Goal: Information Seeking & Learning: Find specific fact

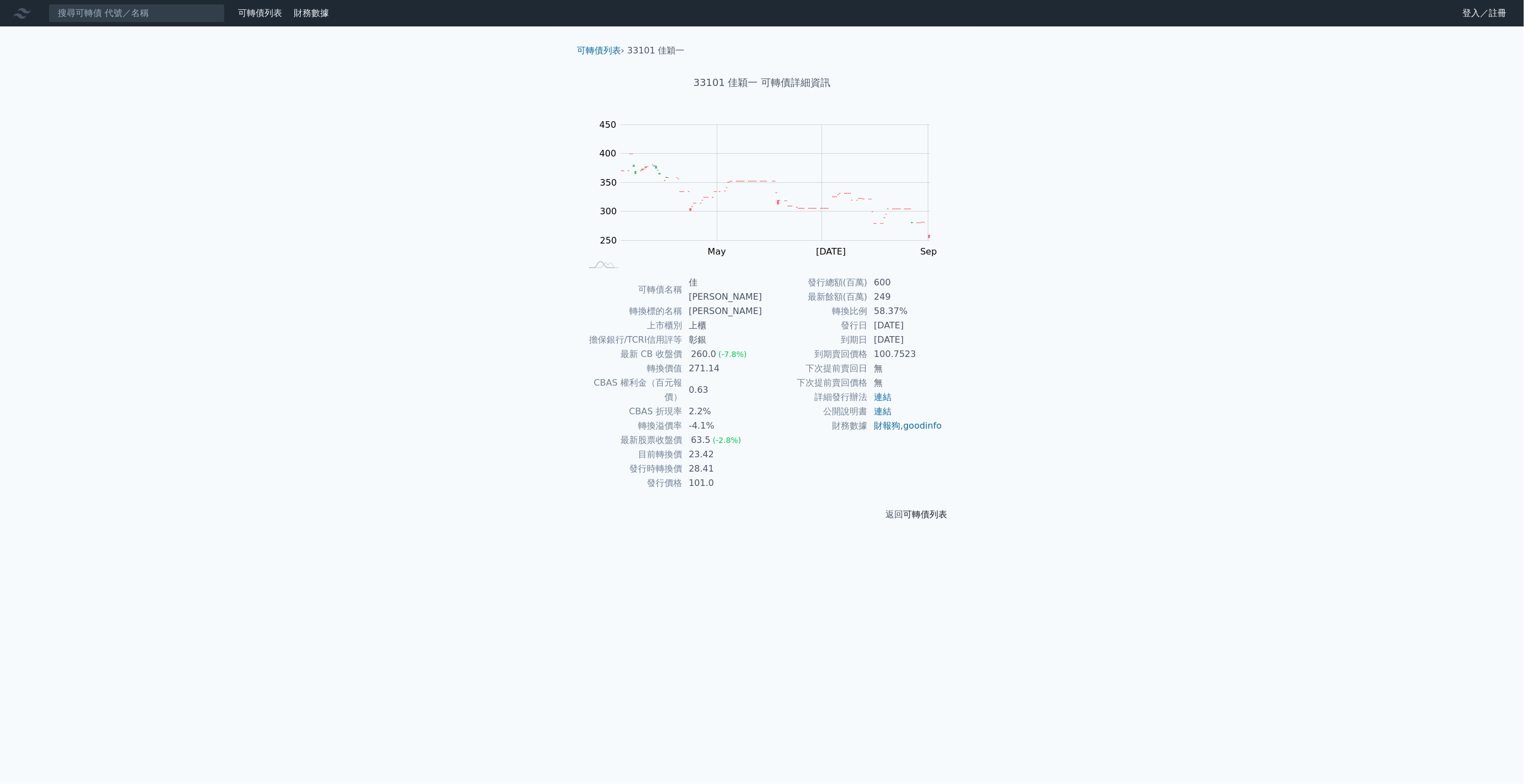
click at [929, 509] on link "可轉債列表" at bounding box center [925, 514] width 44 height 11
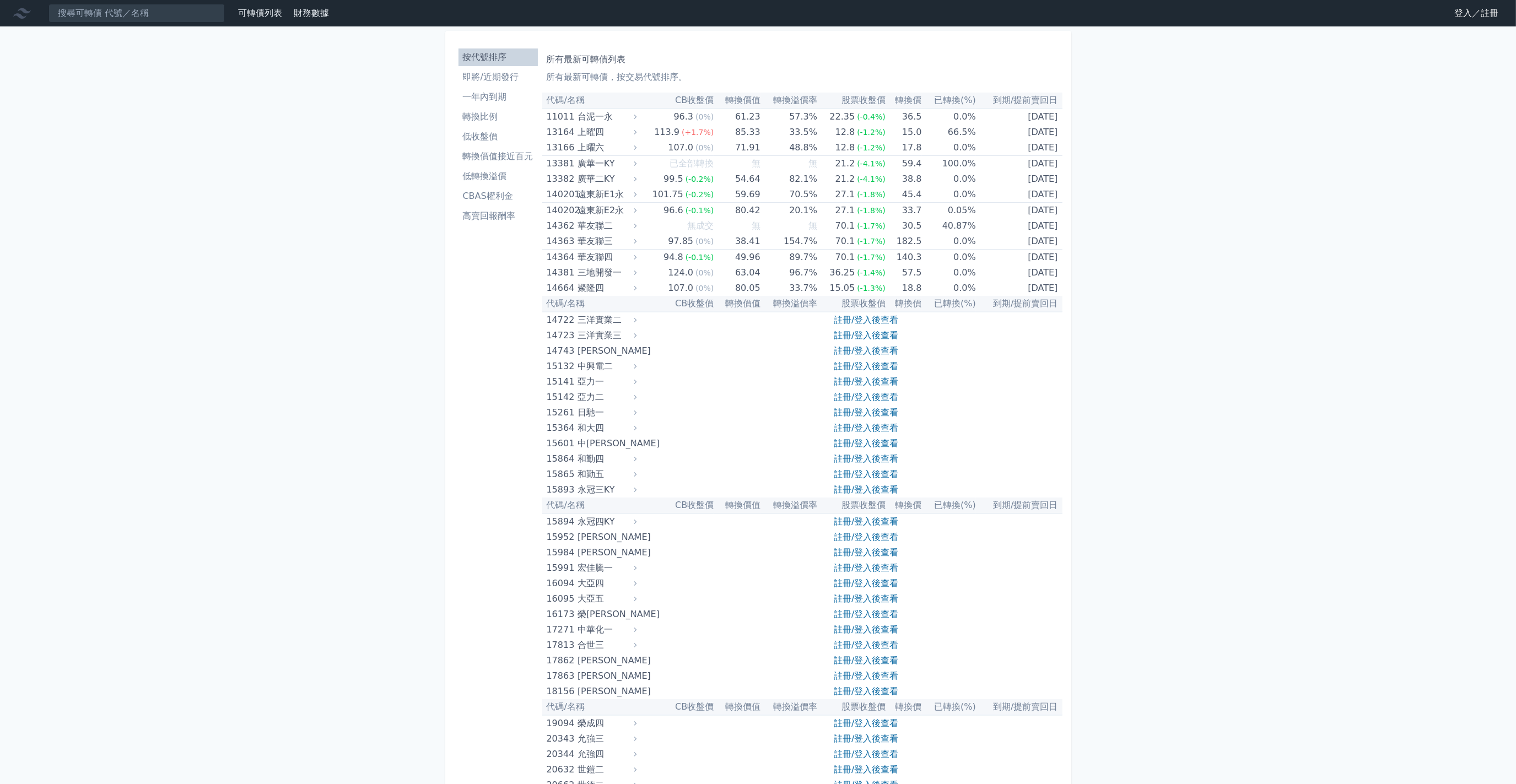
click at [467, 99] on li "一年內到期" at bounding box center [498, 97] width 79 height 13
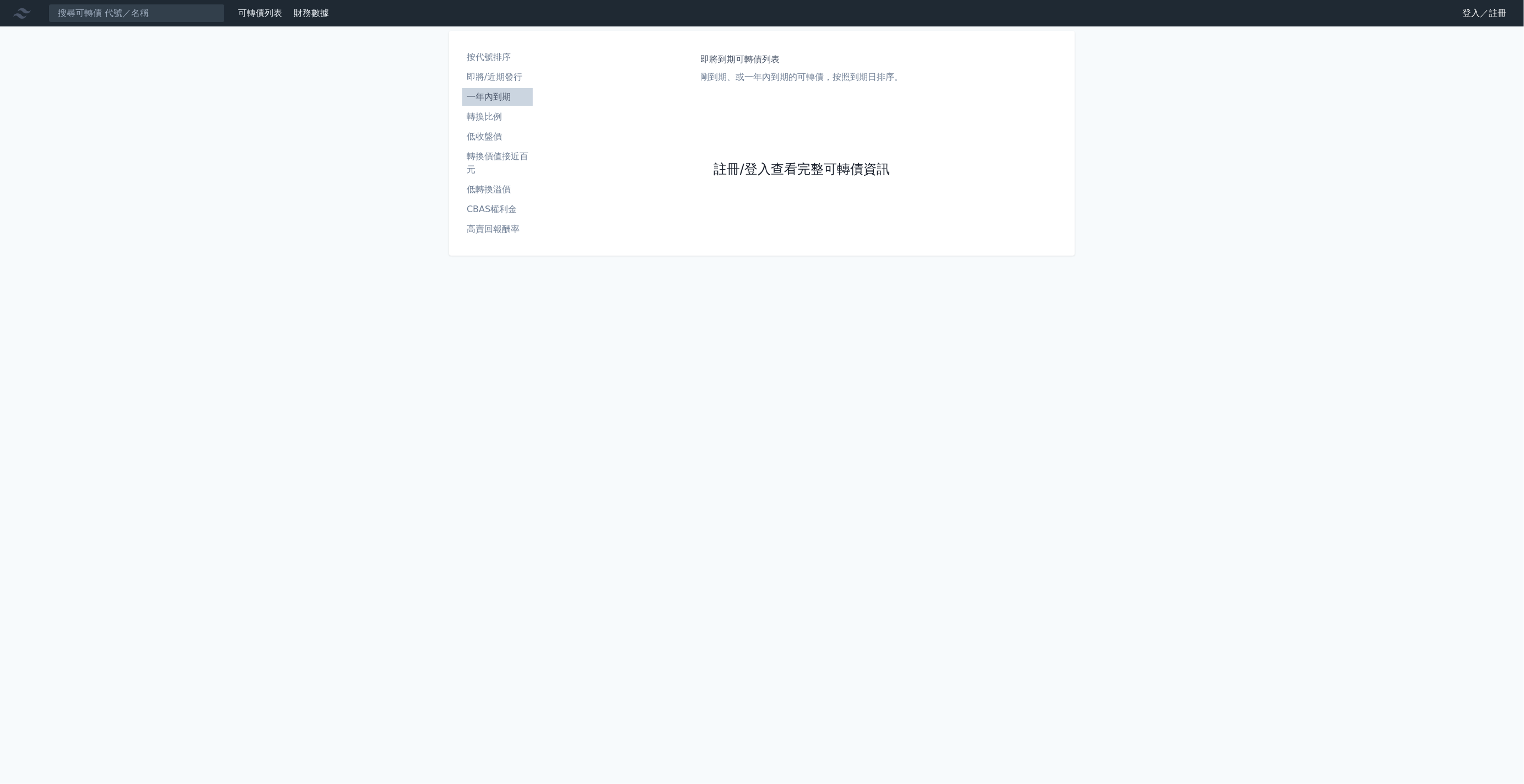
click at [744, 171] on link "註冊/登入查看完整可轉債資訊" at bounding box center [801, 170] width 176 height 17
click at [725, 91] on link "Google 登入／註冊" at bounding box center [762, 97] width 115 height 23
click at [504, 59] on li "按代號排序" at bounding box center [497, 57] width 71 height 13
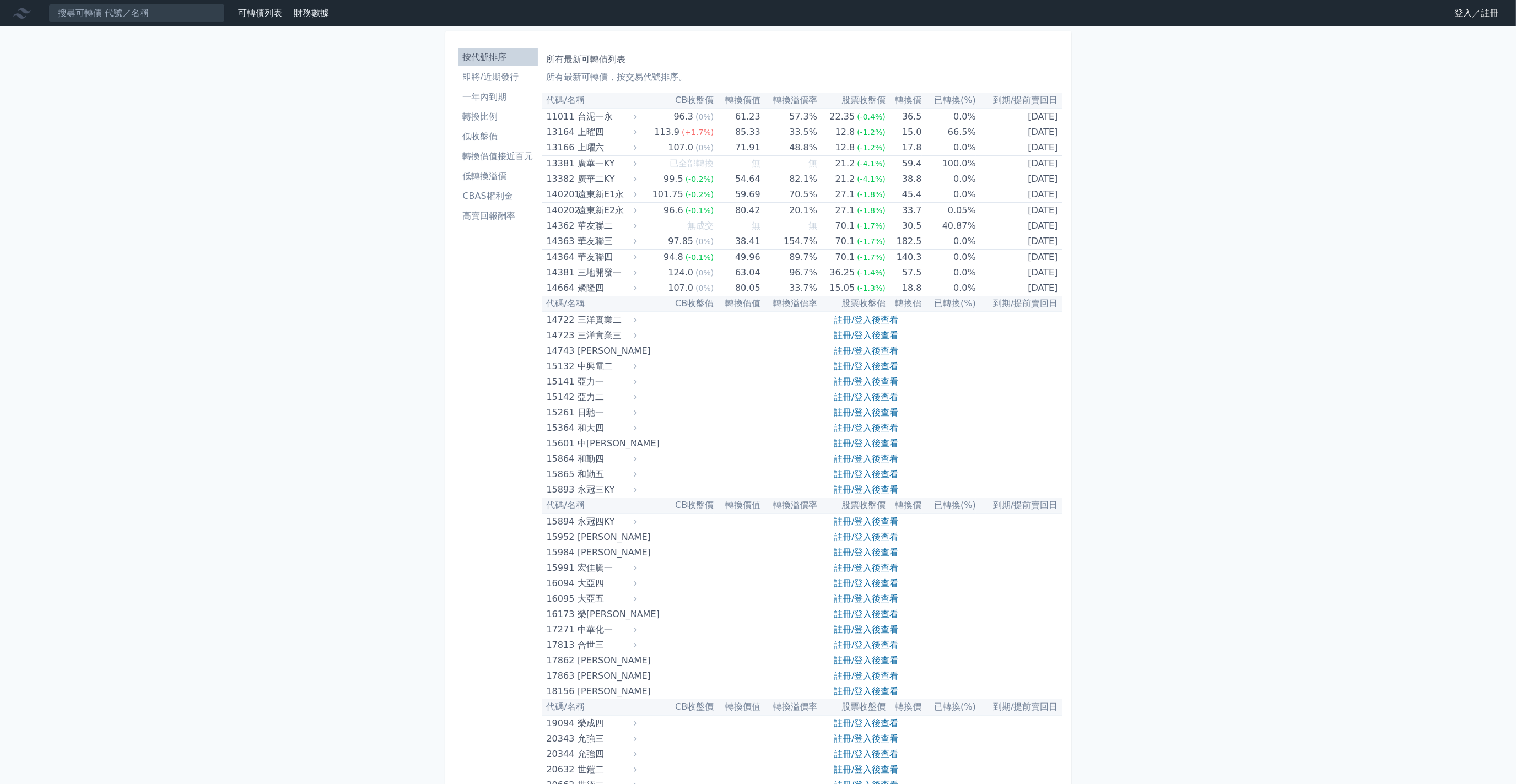
click at [495, 118] on li "轉換比例" at bounding box center [498, 117] width 79 height 13
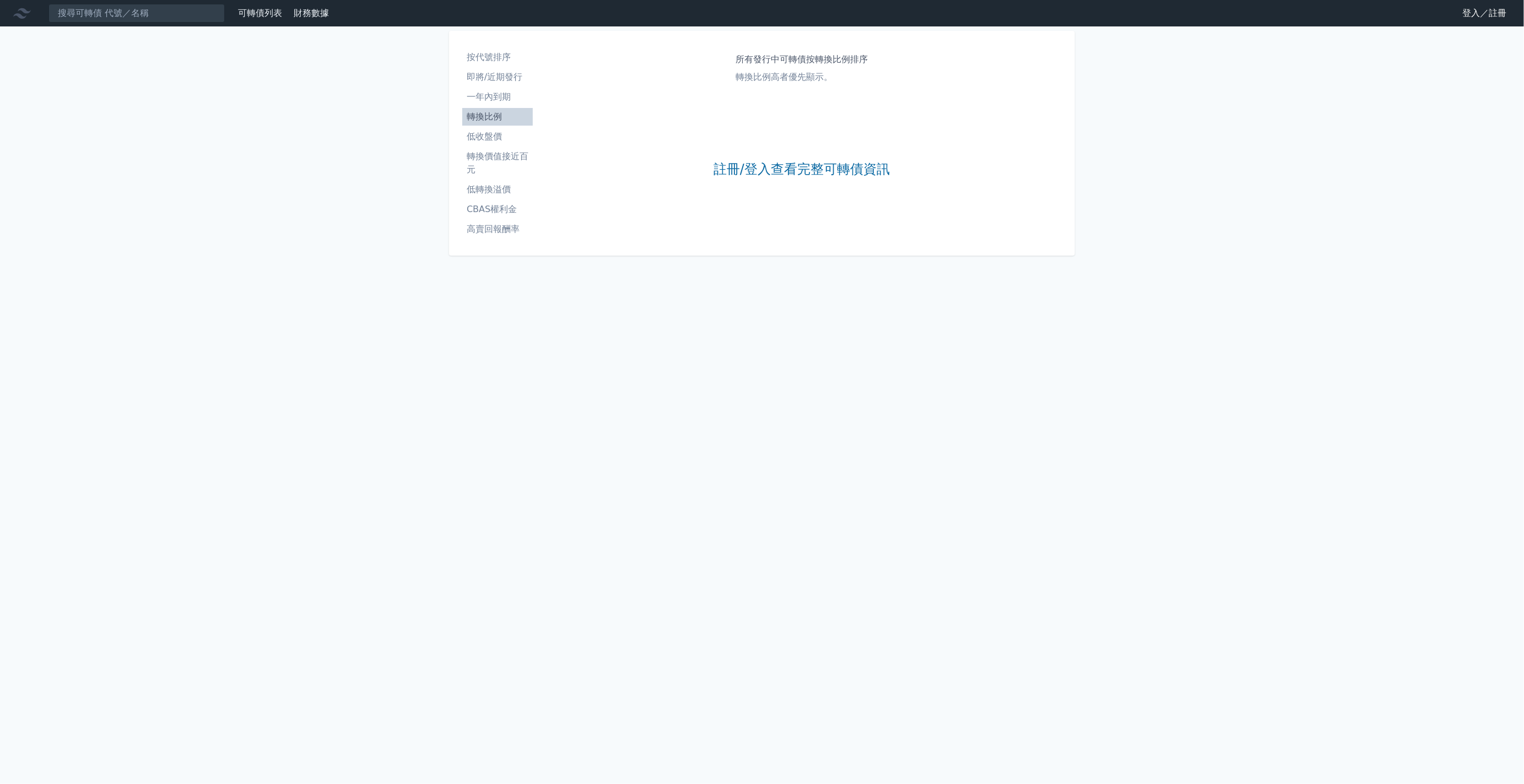
click at [497, 134] on li "低收盤價" at bounding box center [497, 136] width 71 height 13
click at [503, 152] on li "轉換價值接近百元" at bounding box center [497, 163] width 71 height 27
click at [510, 193] on li "低轉換溢價" at bounding box center [497, 189] width 71 height 13
click at [509, 215] on li "CBAS權利金" at bounding box center [497, 209] width 71 height 13
click at [515, 227] on li "高賣回報酬率" at bounding box center [497, 229] width 71 height 13
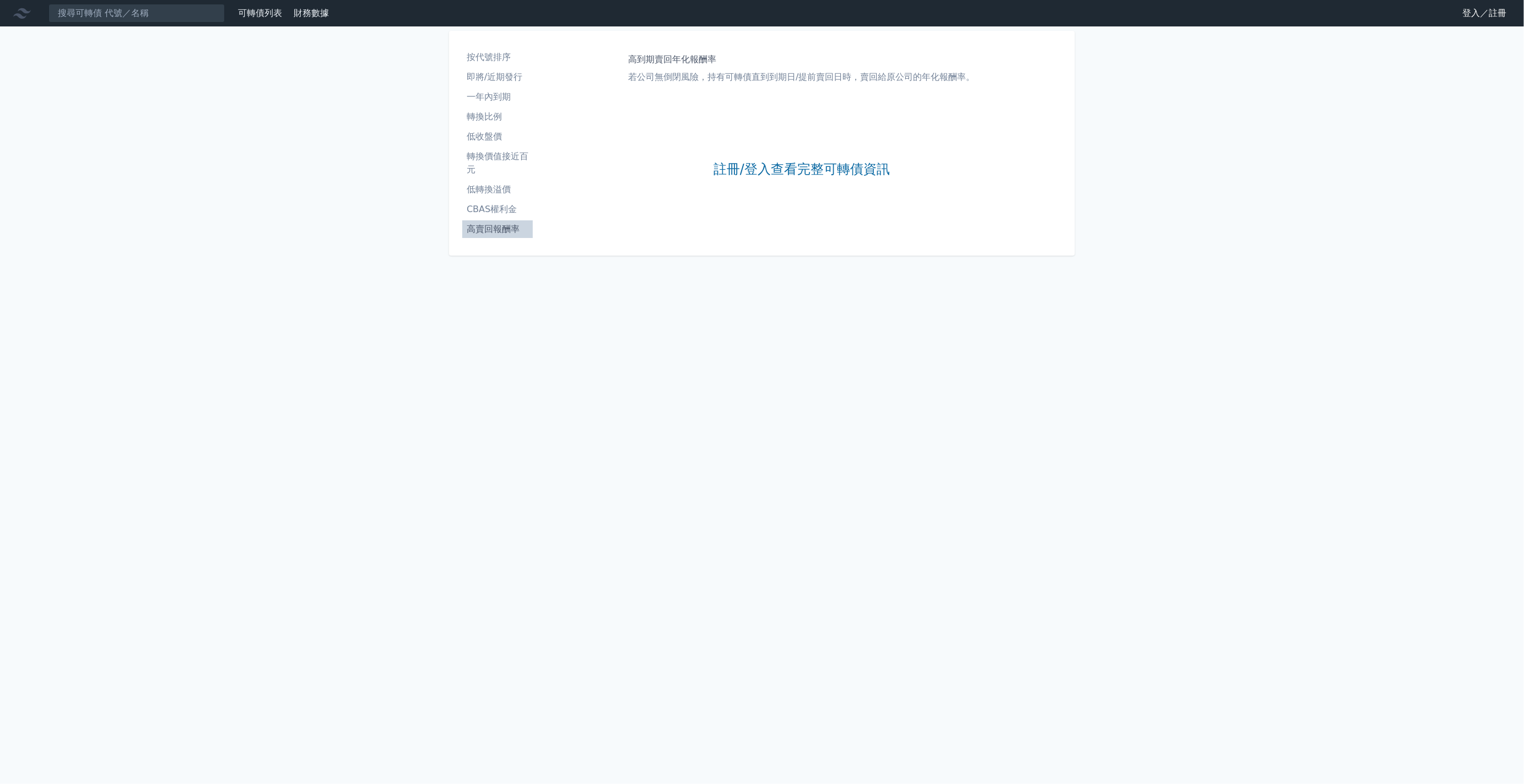
click at [28, 9] on icon at bounding box center [22, 13] width 17 height 17
click at [1467, 19] on link "登入／註冊" at bounding box center [1484, 13] width 61 height 17
click at [744, 90] on link "Google 登入／註冊" at bounding box center [762, 97] width 115 height 23
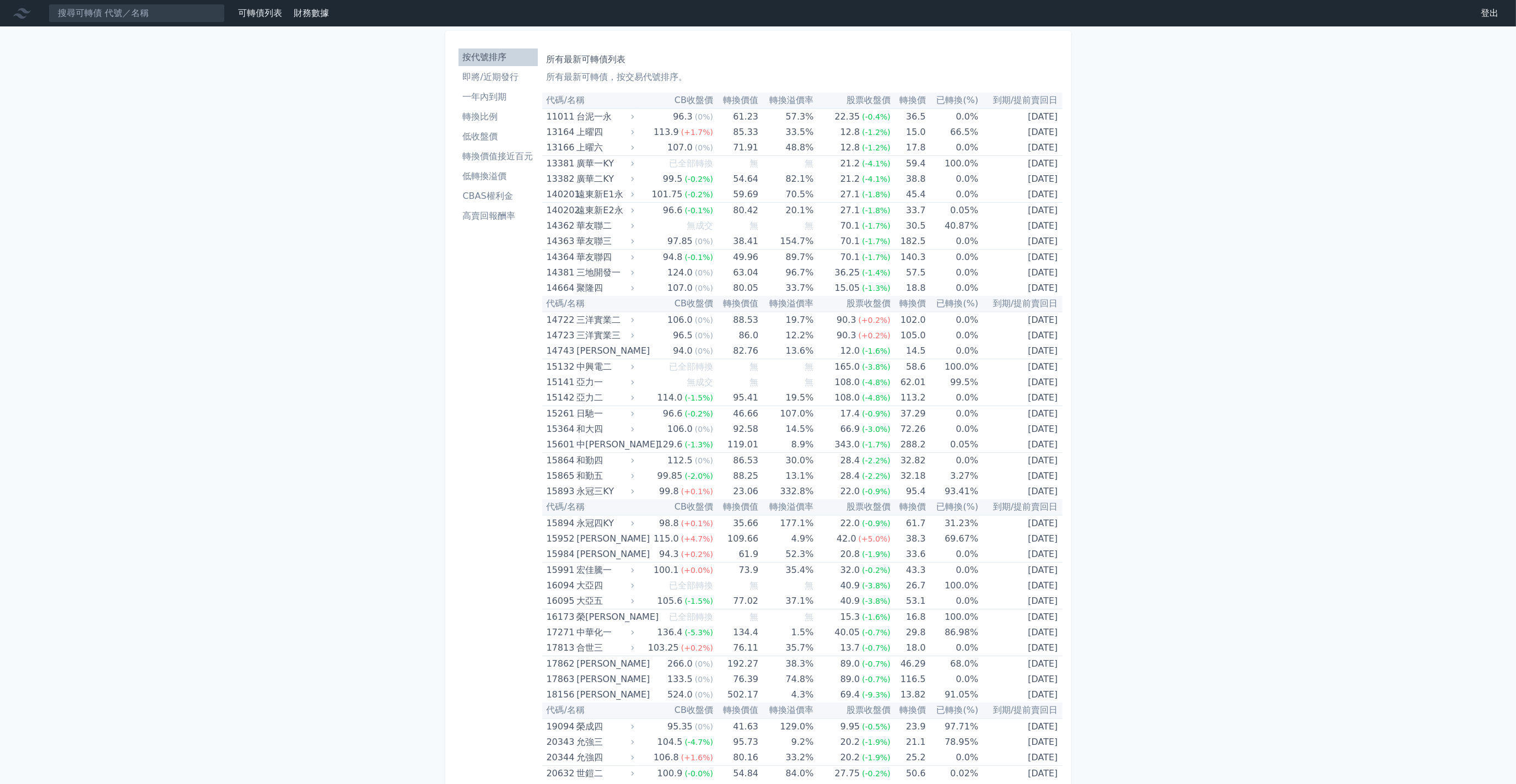
click at [492, 103] on li "一年內到期" at bounding box center [498, 97] width 79 height 13
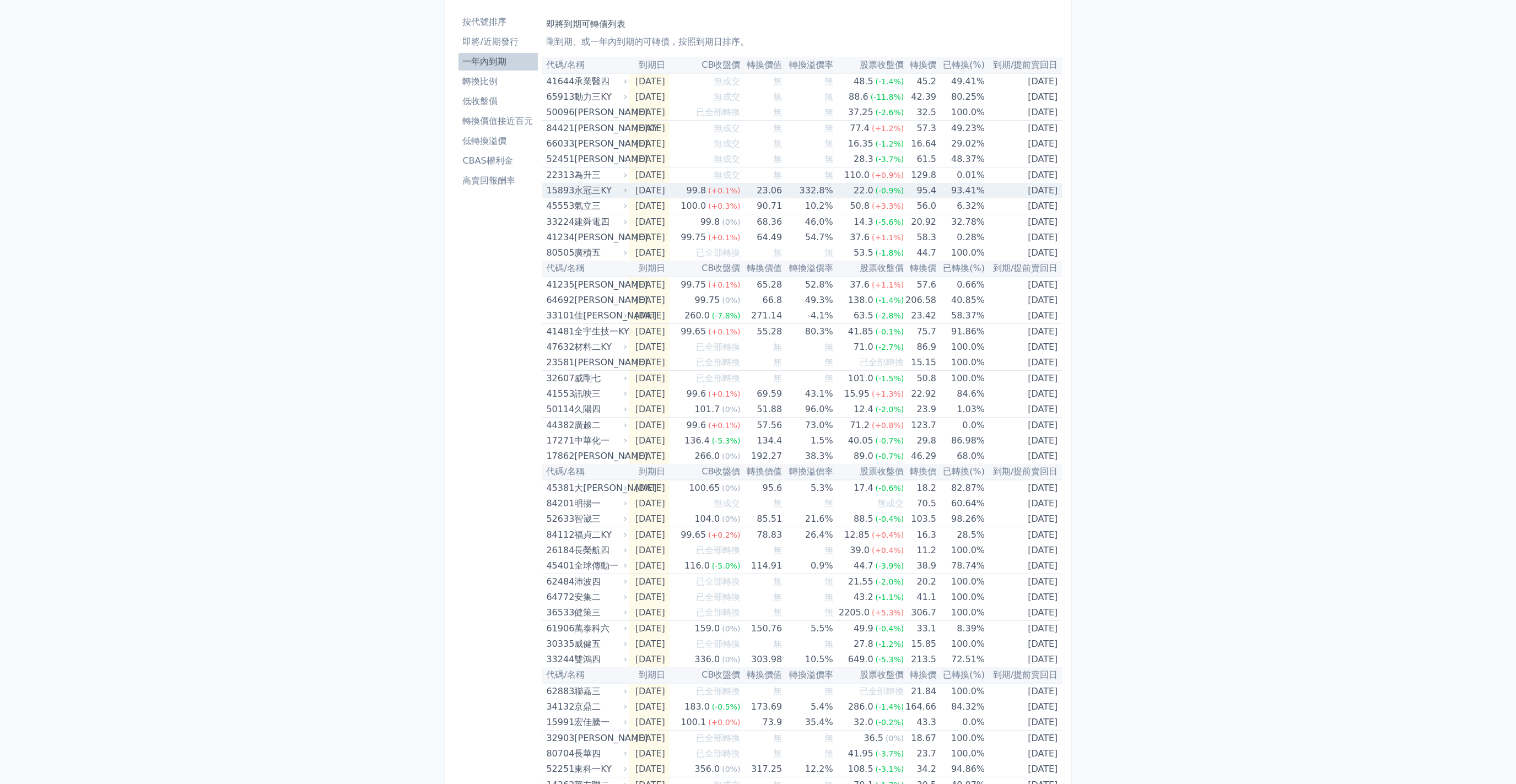
scroll to position [55, 0]
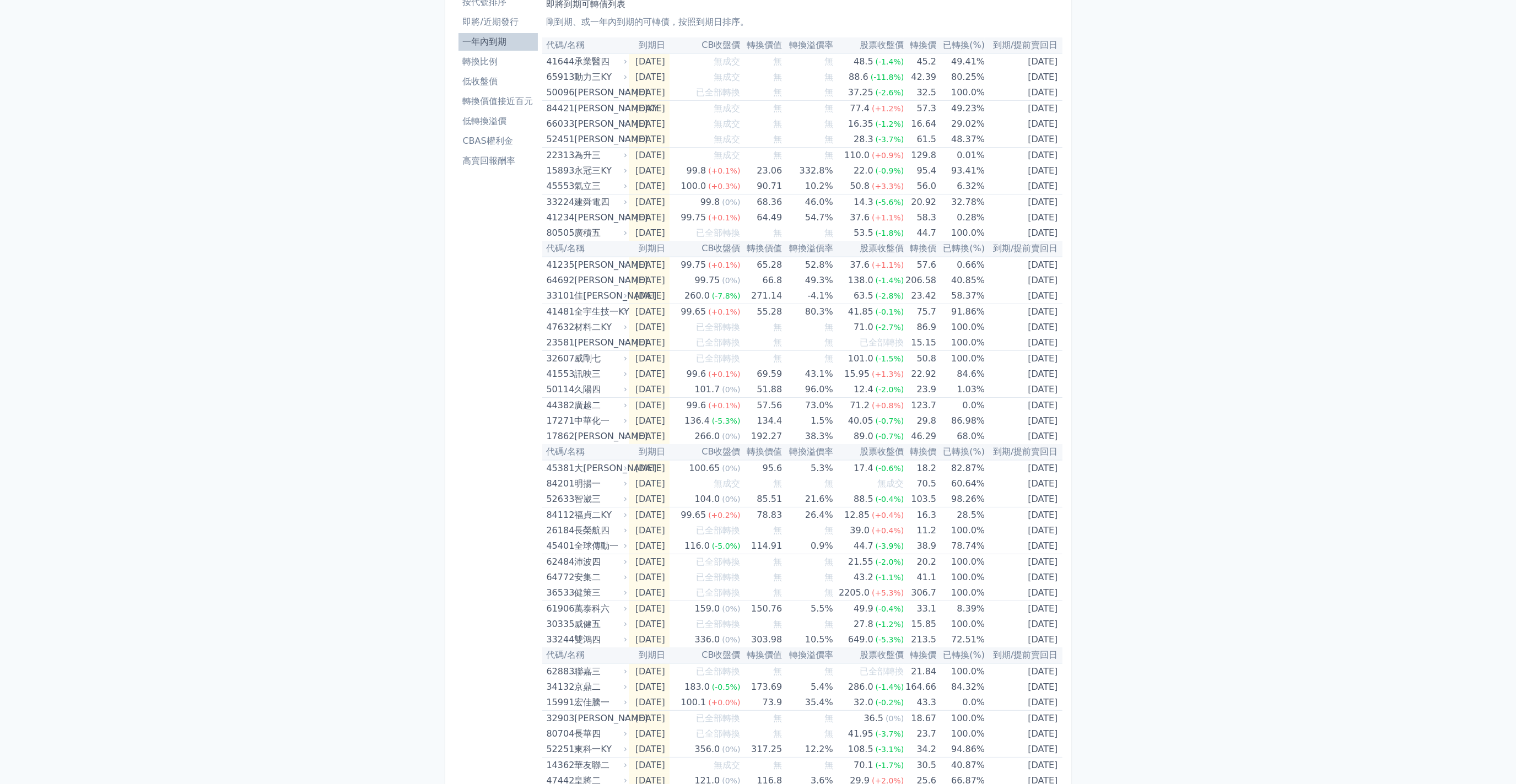
click at [829, 48] on th "轉換溢價率" at bounding box center [807, 45] width 51 height 16
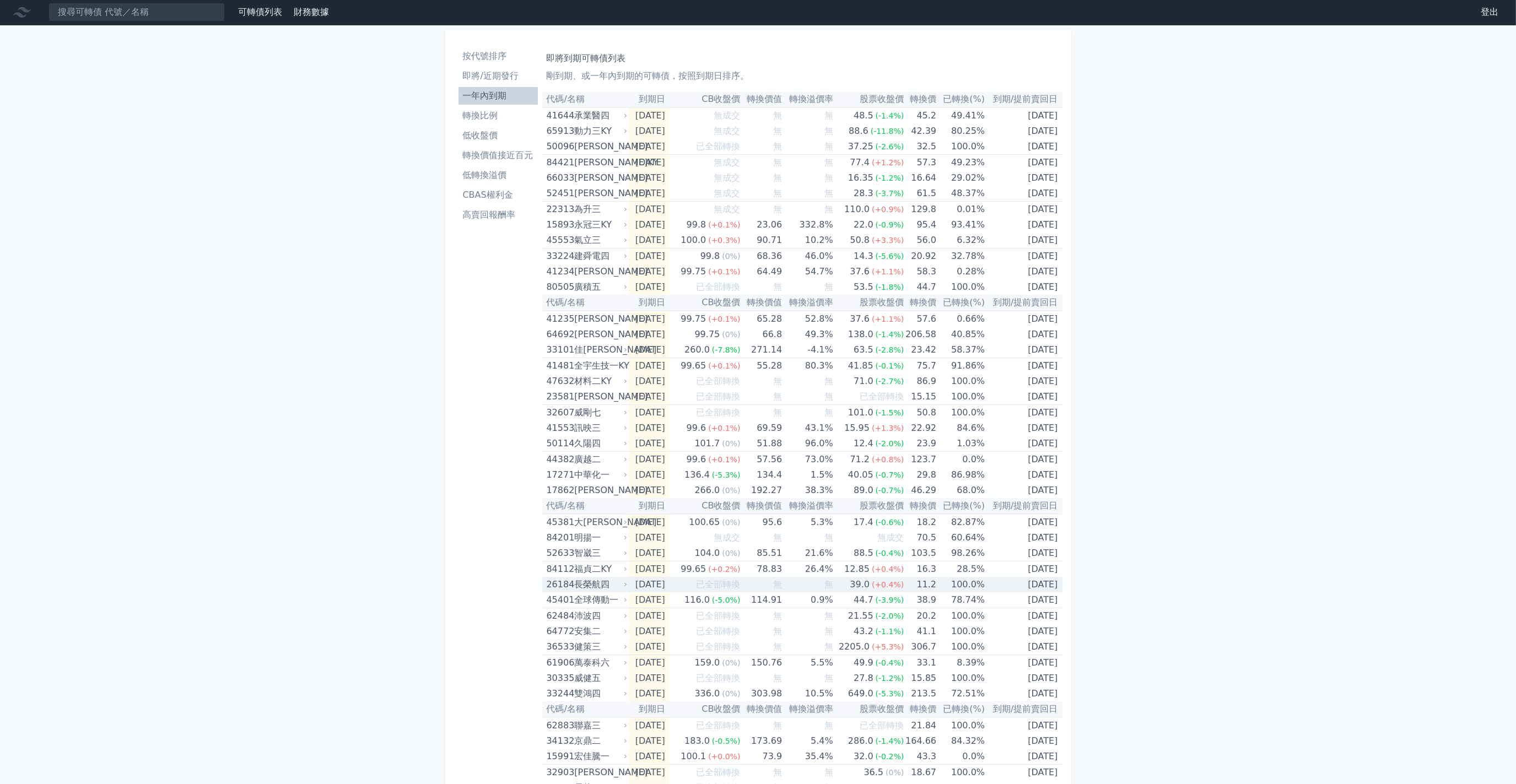
scroll to position [0, 0]
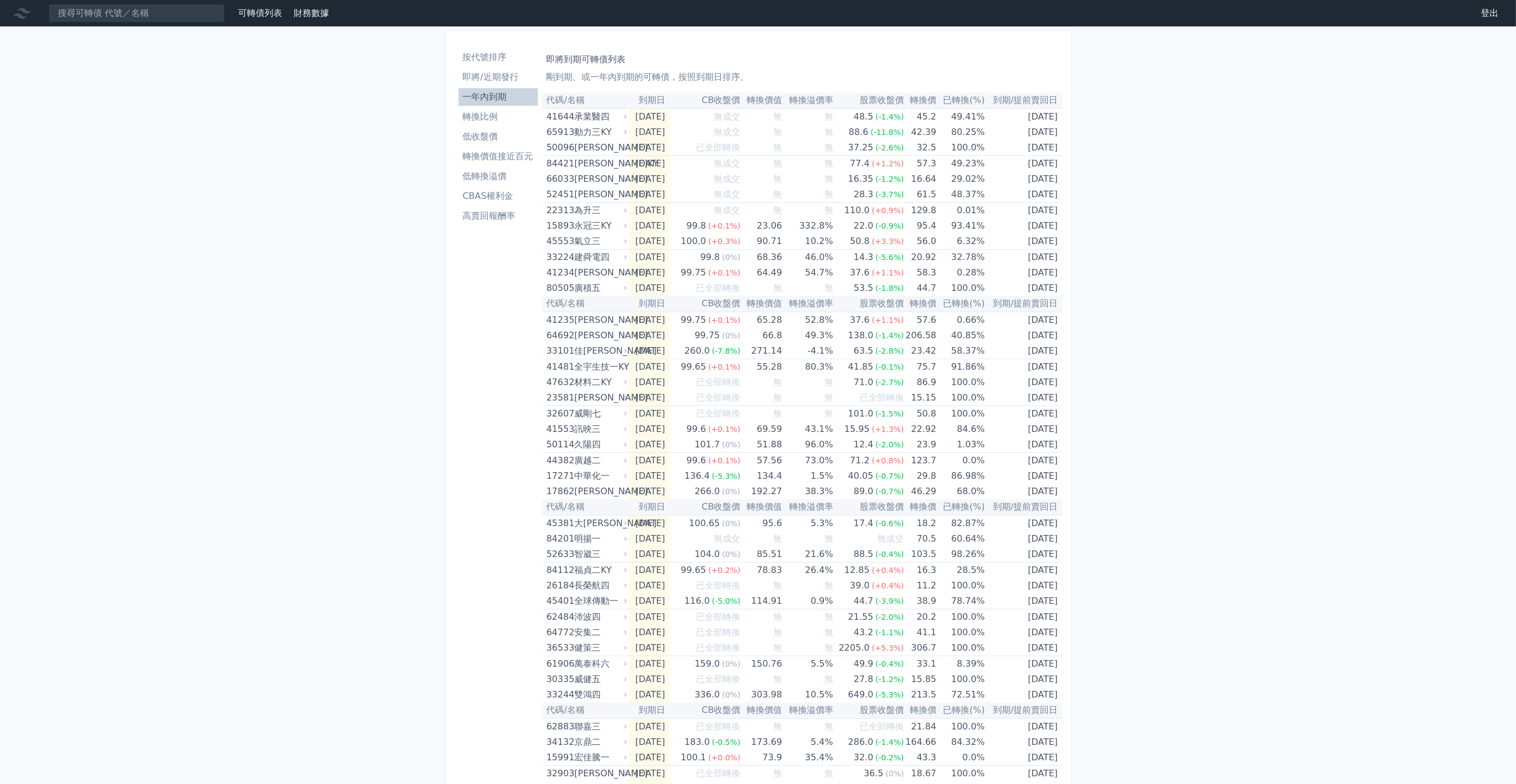
click at [474, 122] on li "轉換比例" at bounding box center [498, 117] width 79 height 13
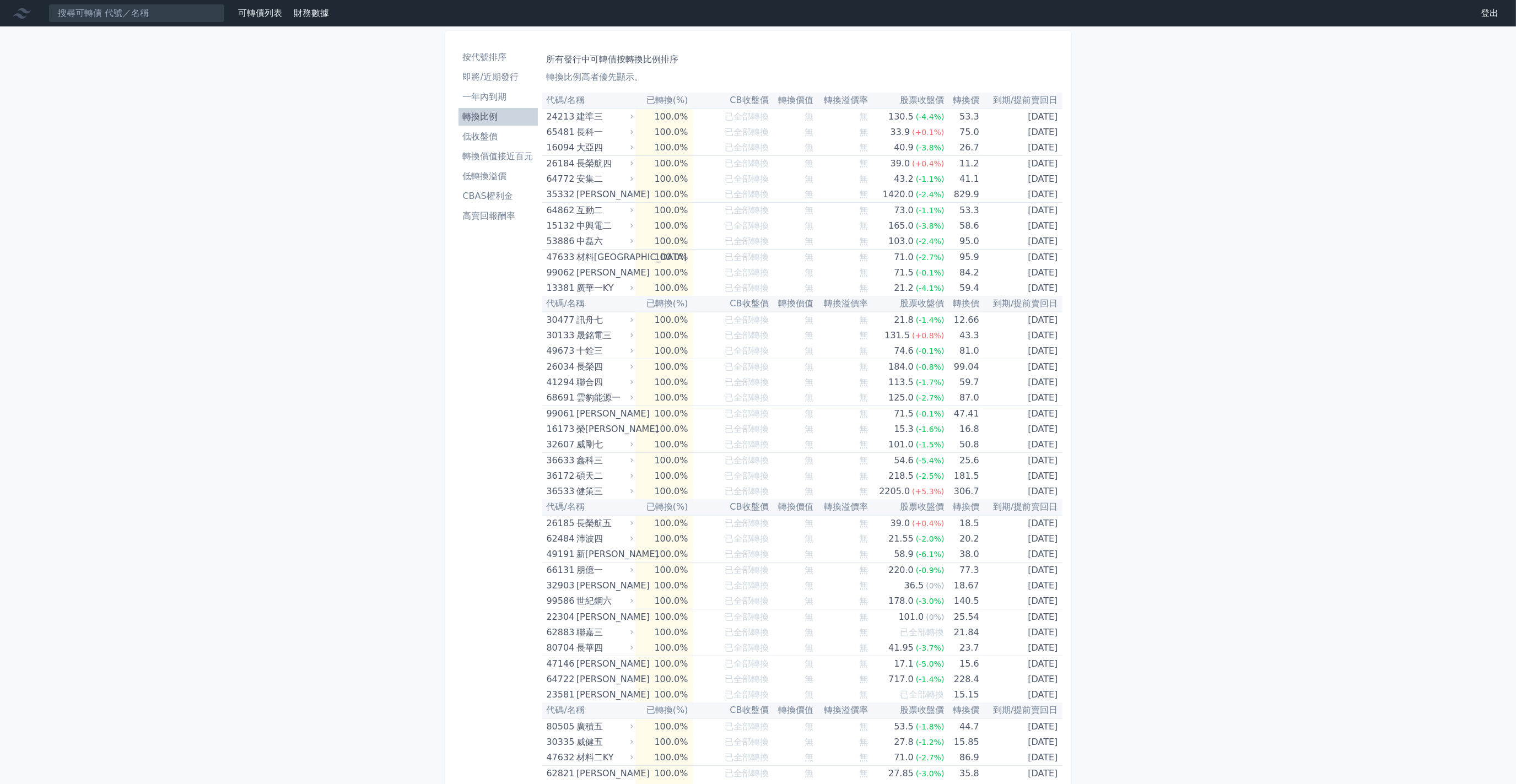
click at [494, 140] on li "低收盤價" at bounding box center [498, 136] width 79 height 13
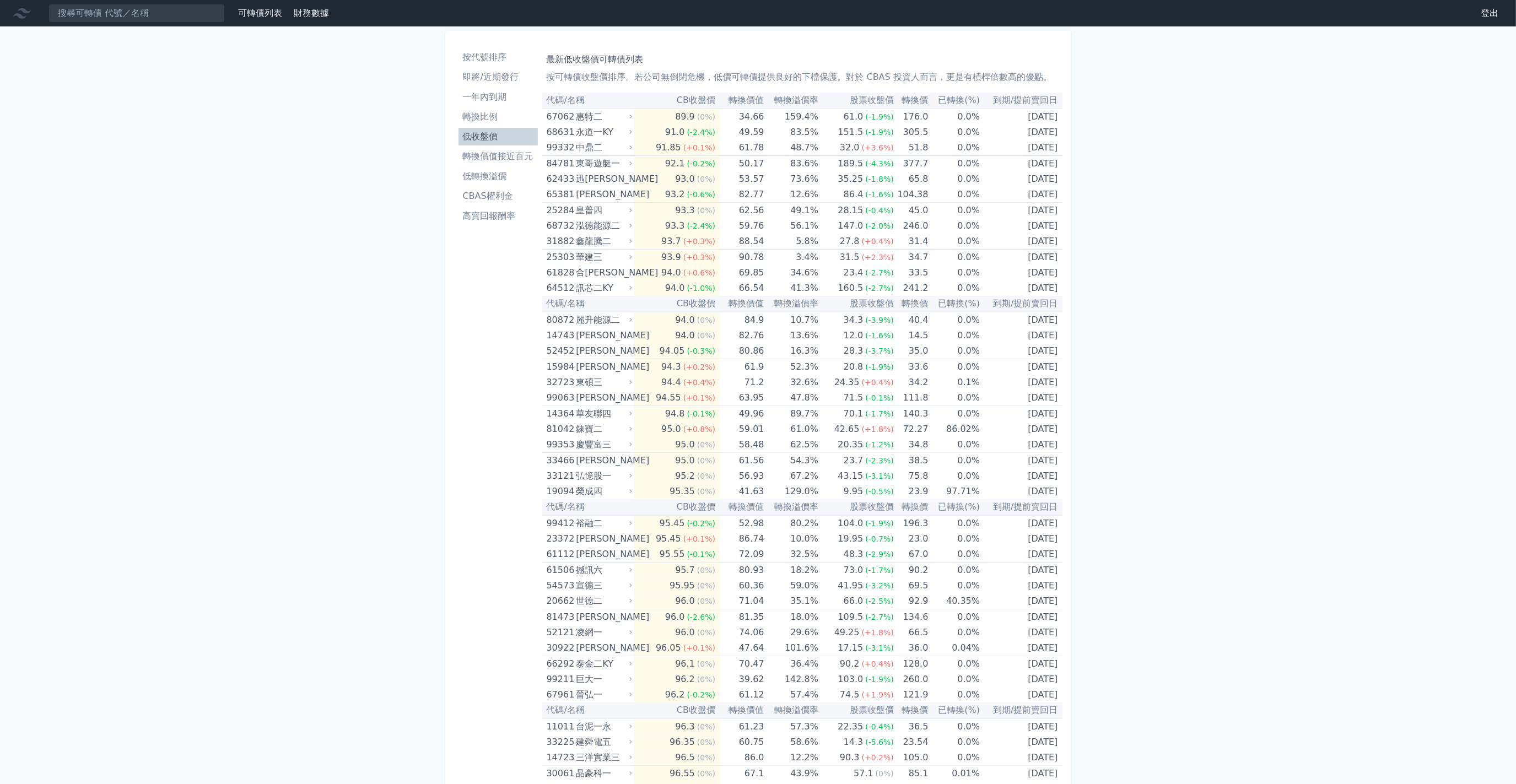
click at [485, 165] on link "轉換價值接近百元" at bounding box center [498, 157] width 79 height 17
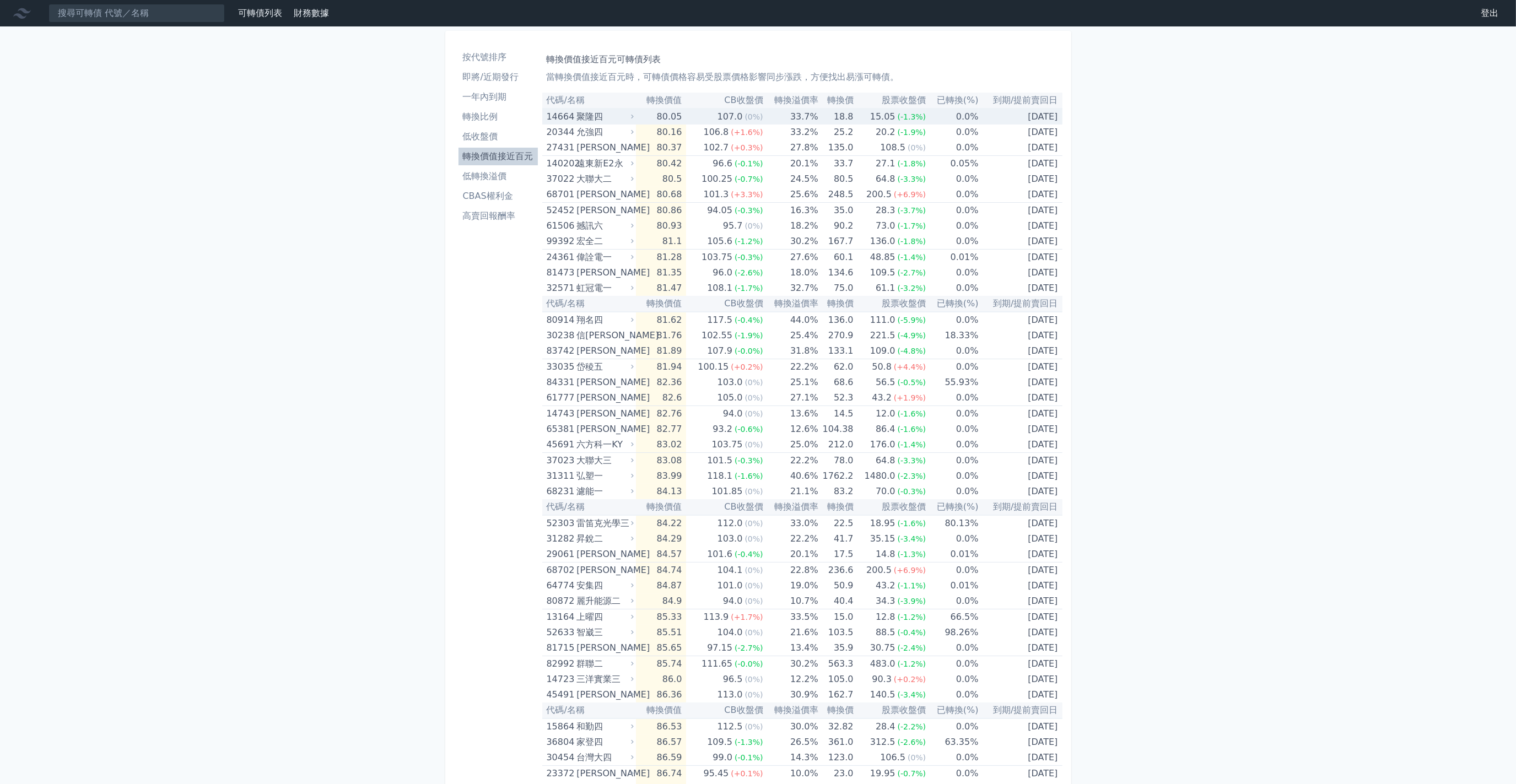
click at [581, 113] on div "聚隆四" at bounding box center [604, 116] width 55 height 15
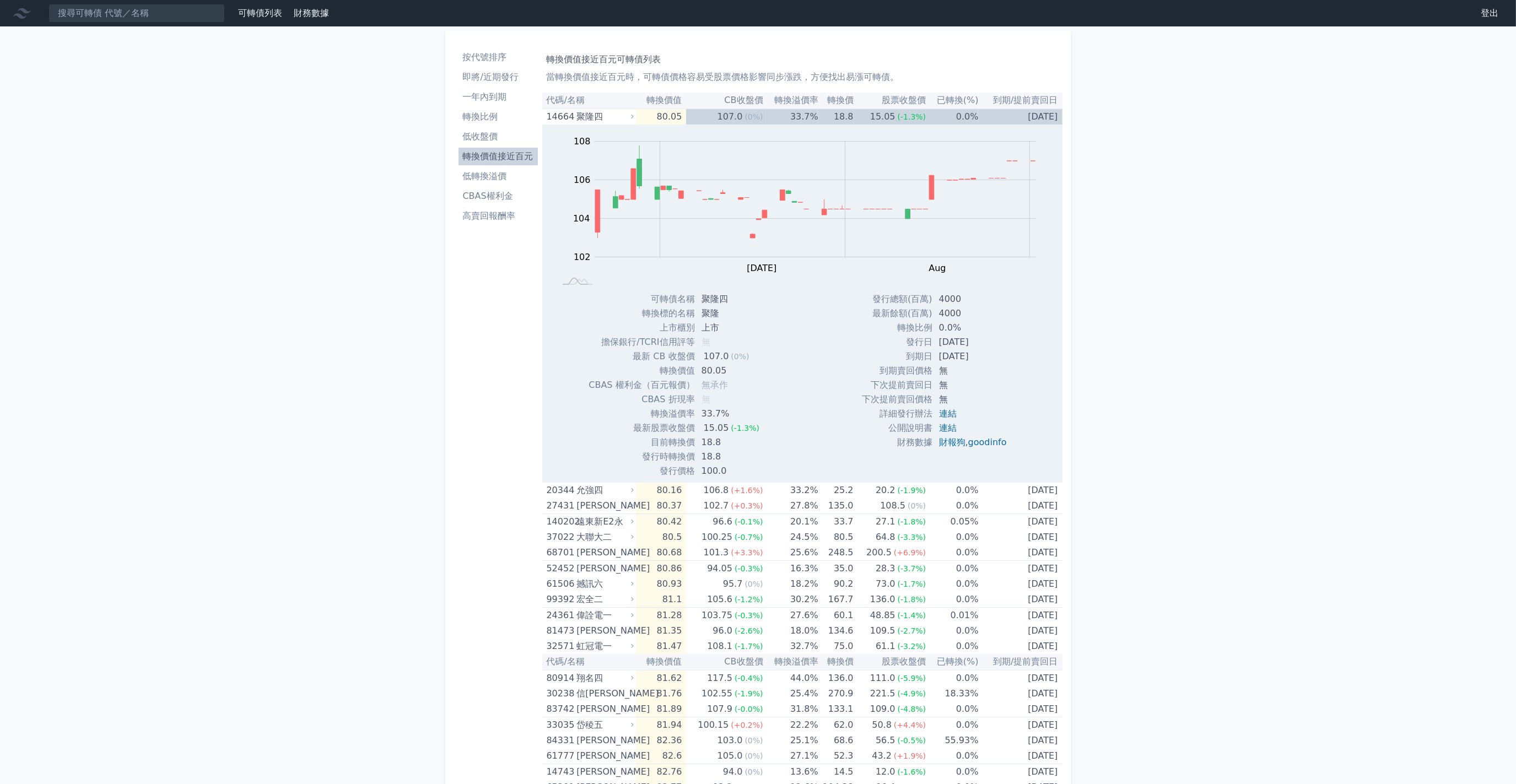
click at [606, 116] on div "聚隆四" at bounding box center [604, 116] width 55 height 15
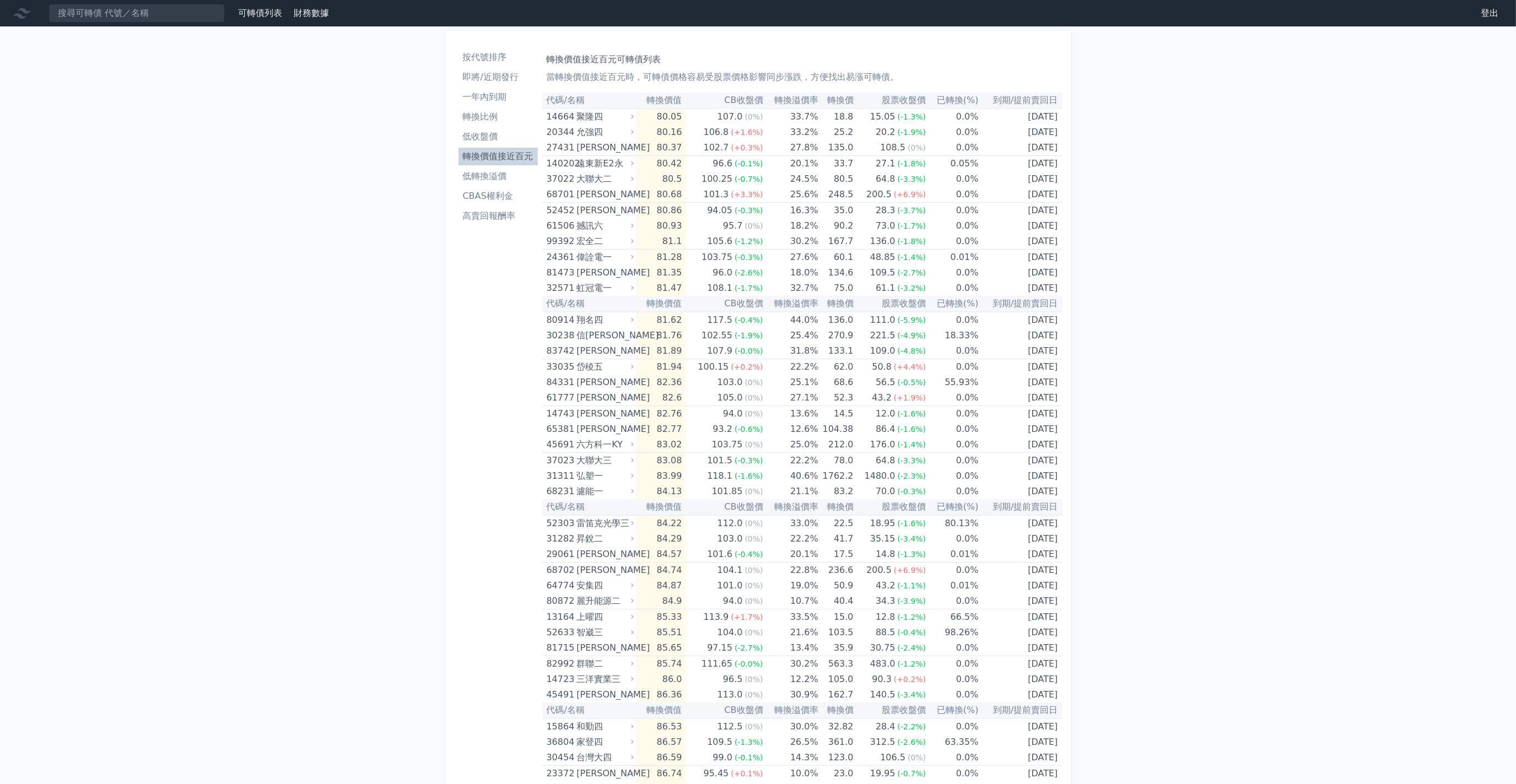
click at [498, 202] on li "CBAS權利金" at bounding box center [498, 196] width 79 height 13
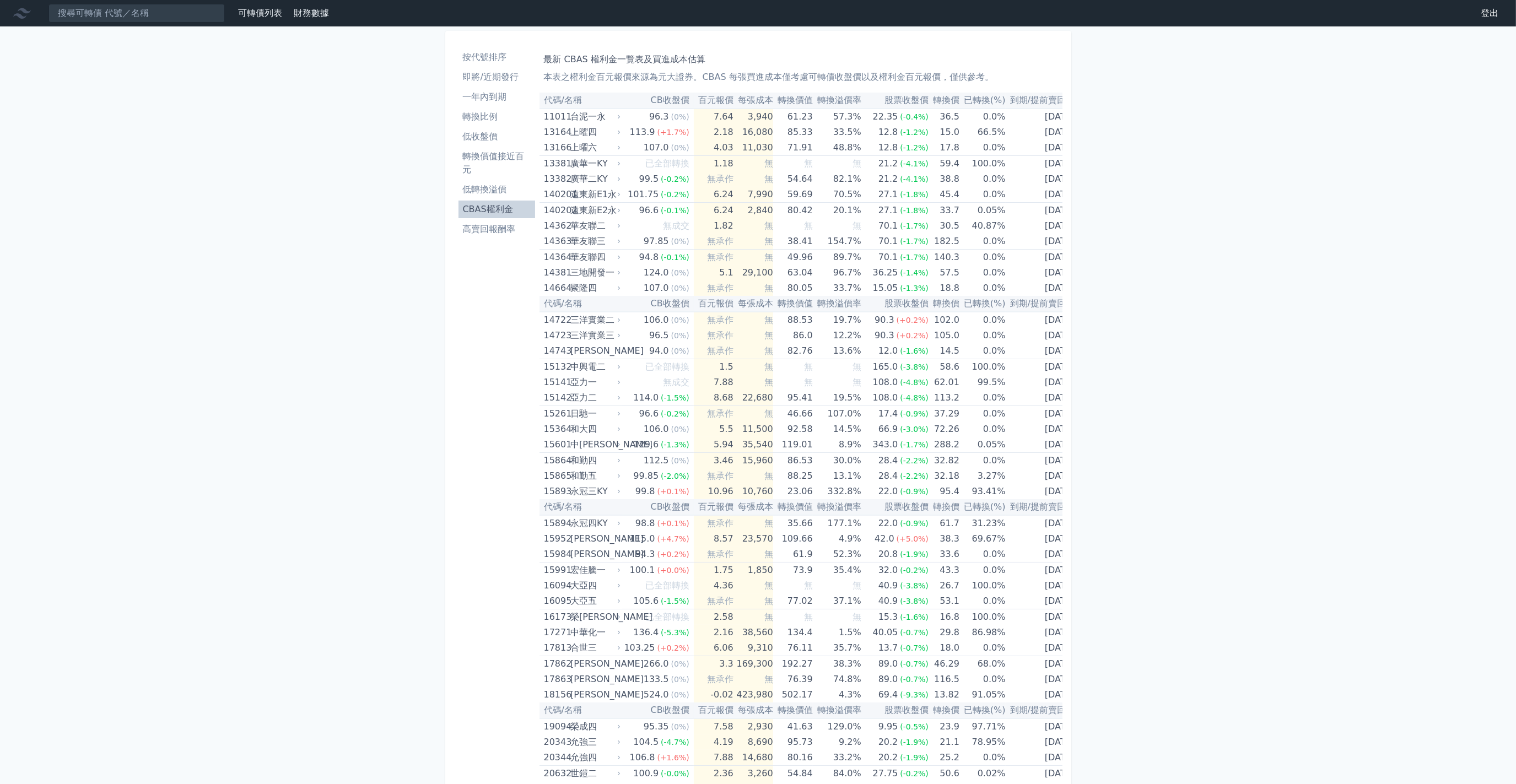
click at [491, 233] on li "高賣回報酬率" at bounding box center [497, 229] width 77 height 13
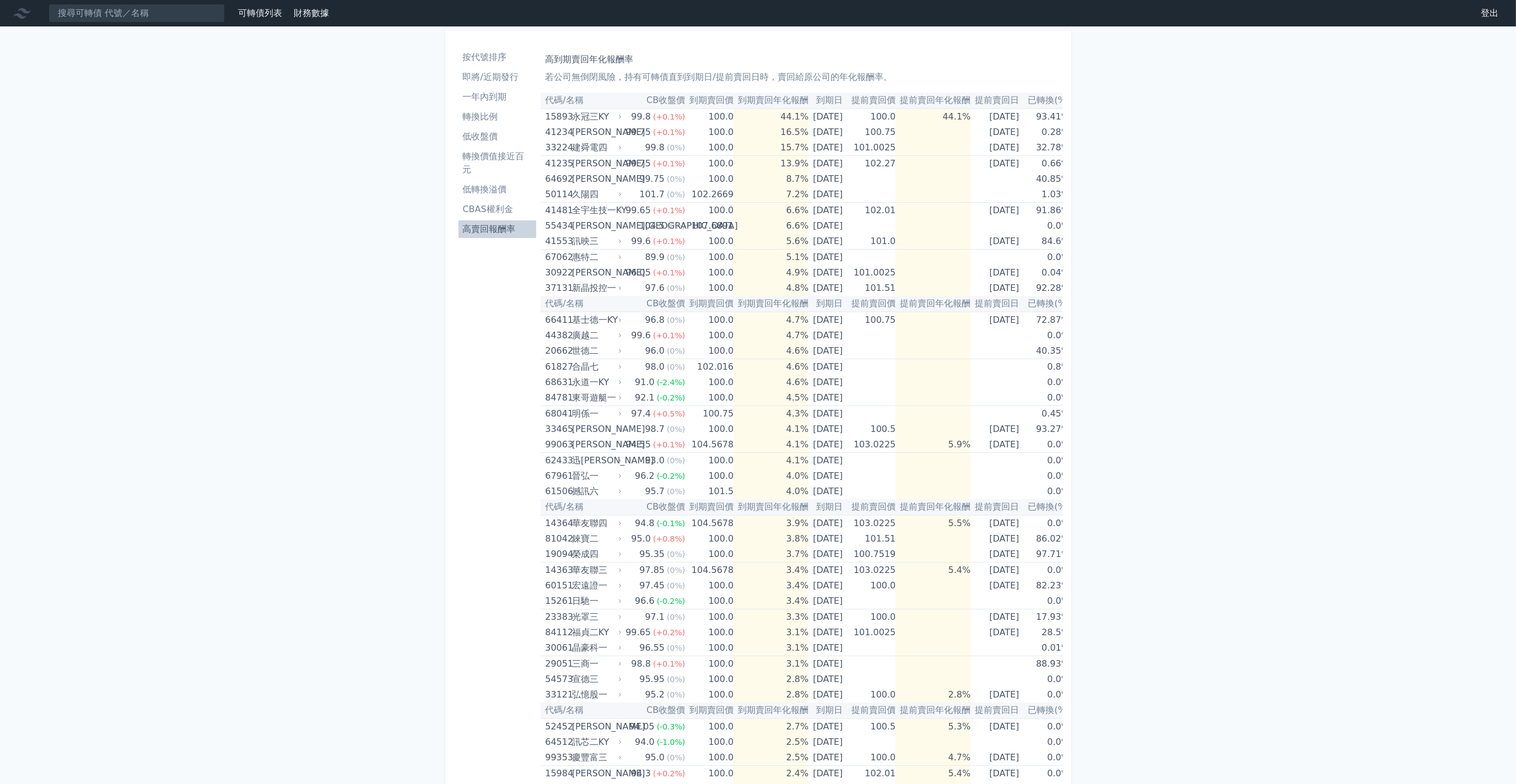
click at [489, 77] on li "即將/近期發行" at bounding box center [497, 77] width 78 height 13
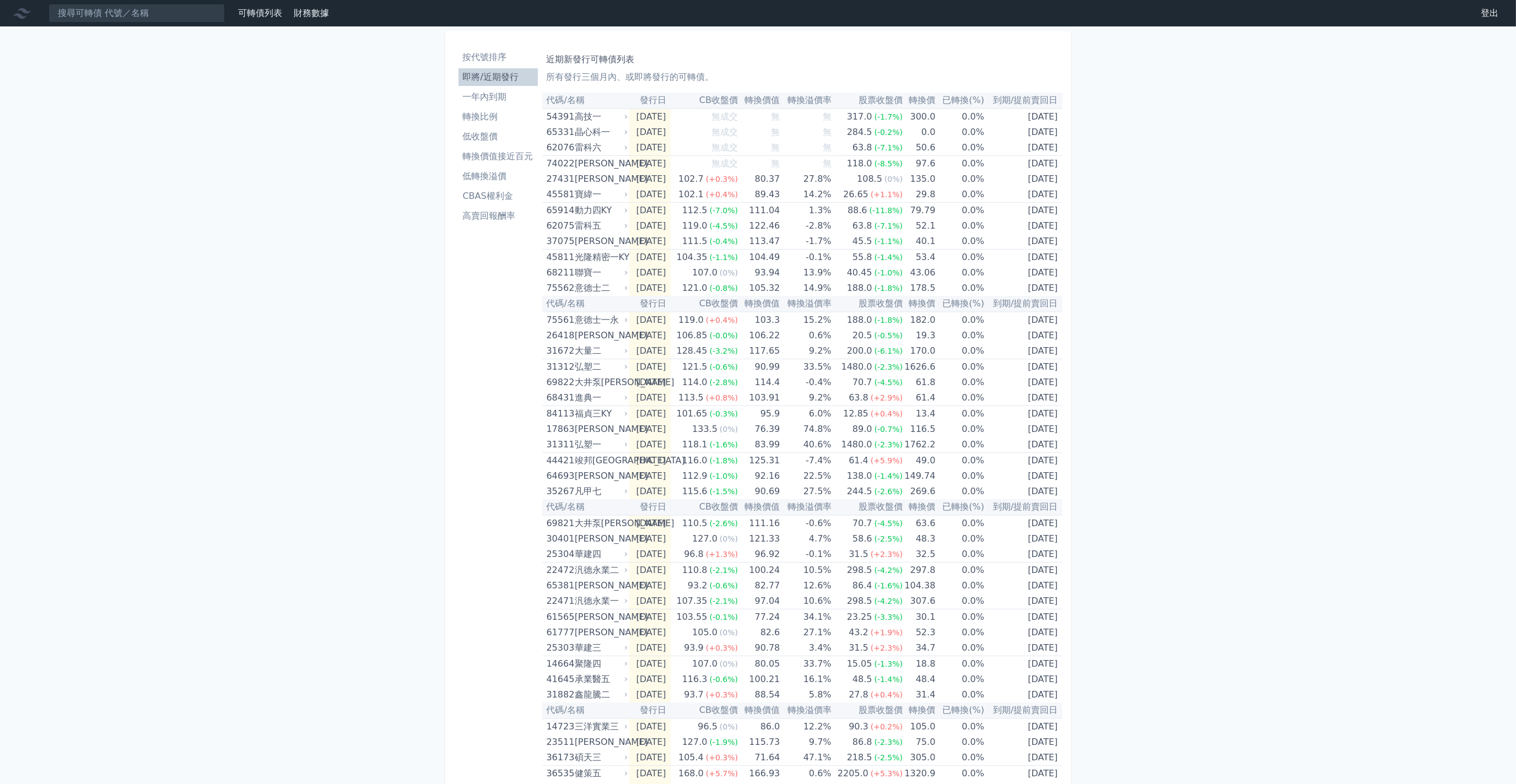
click at [494, 94] on li "一年內到期" at bounding box center [498, 97] width 79 height 13
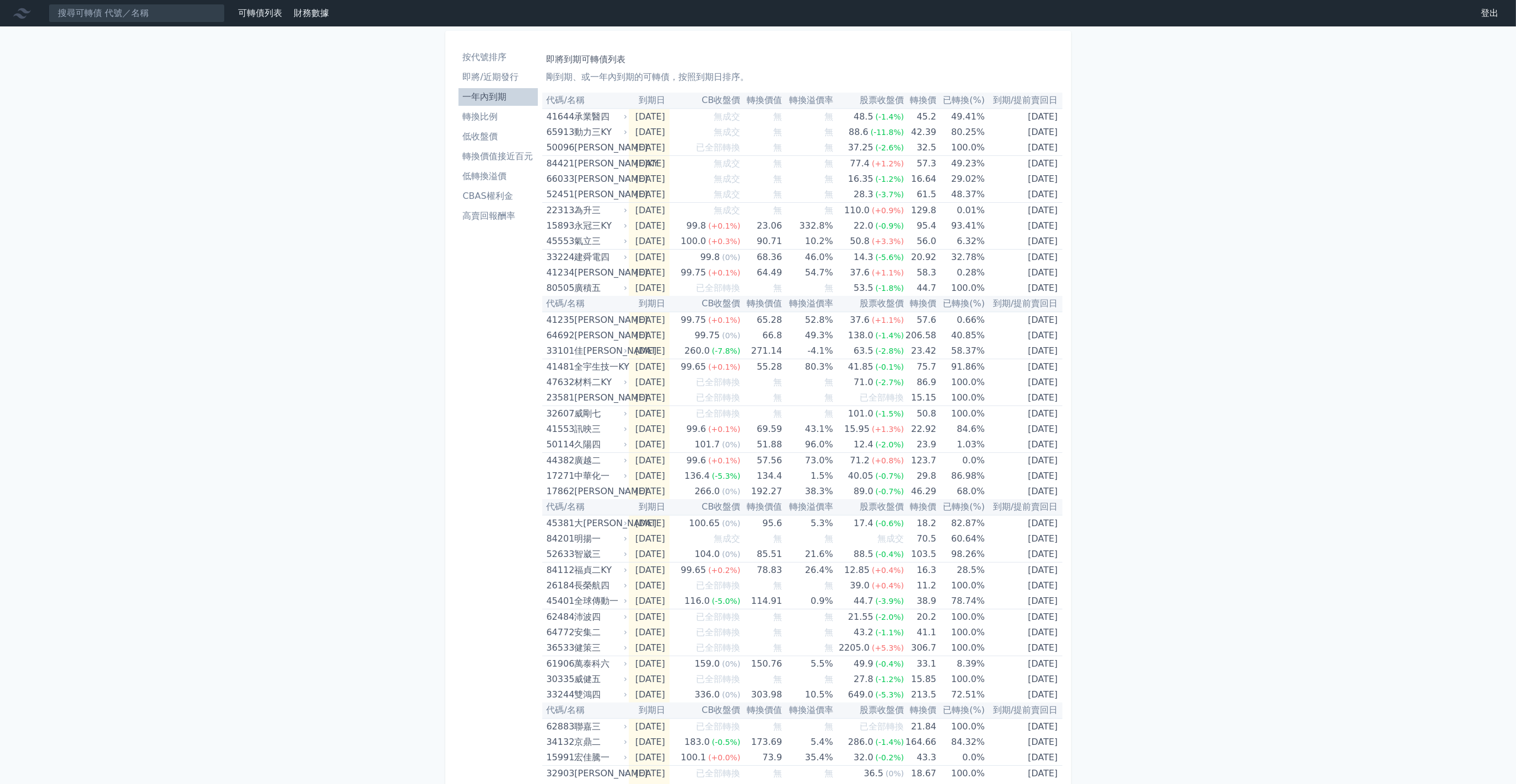
click at [507, 154] on li "轉換價值接近百元" at bounding box center [498, 157] width 79 height 13
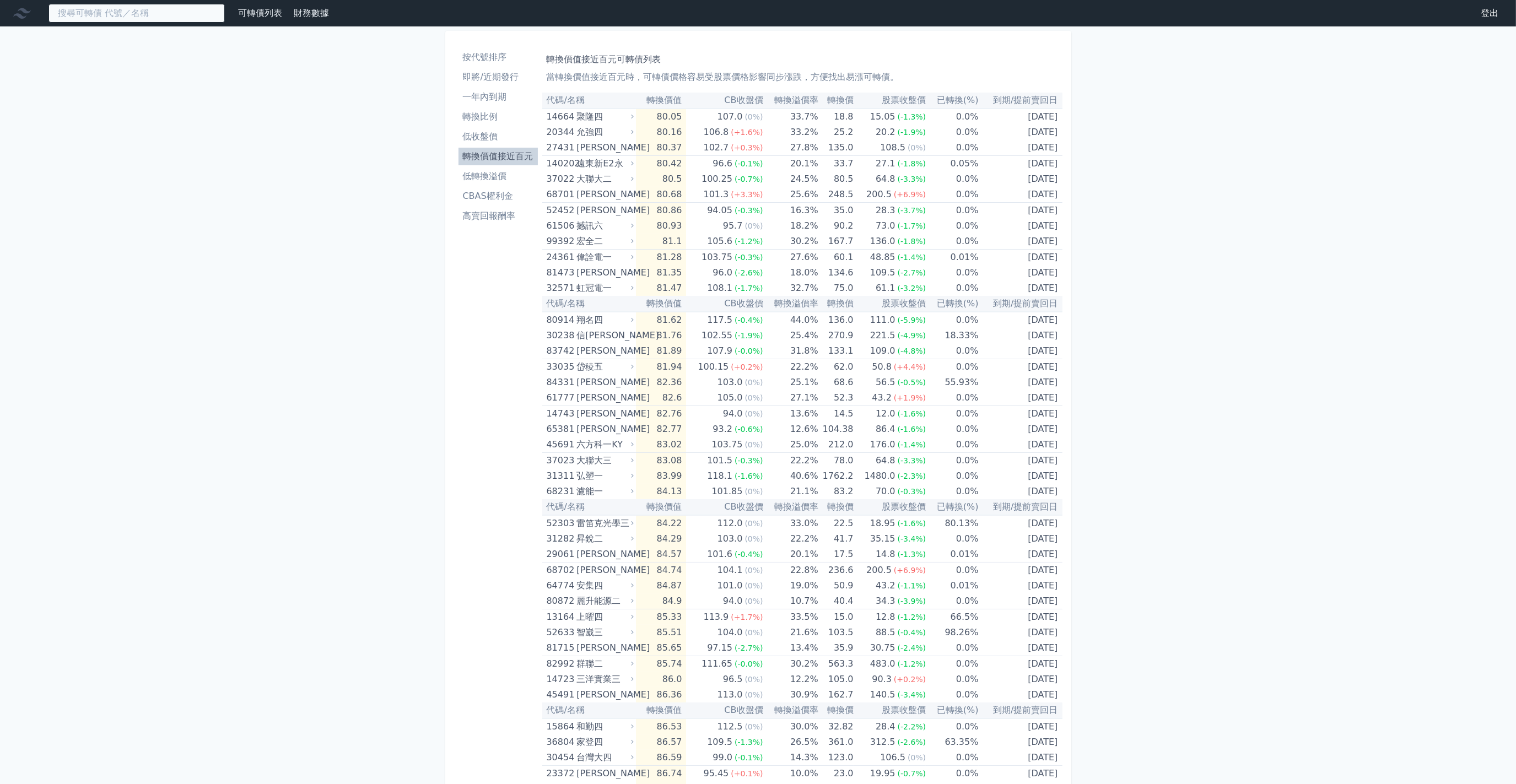
click at [146, 9] on input at bounding box center [136, 13] width 176 height 19
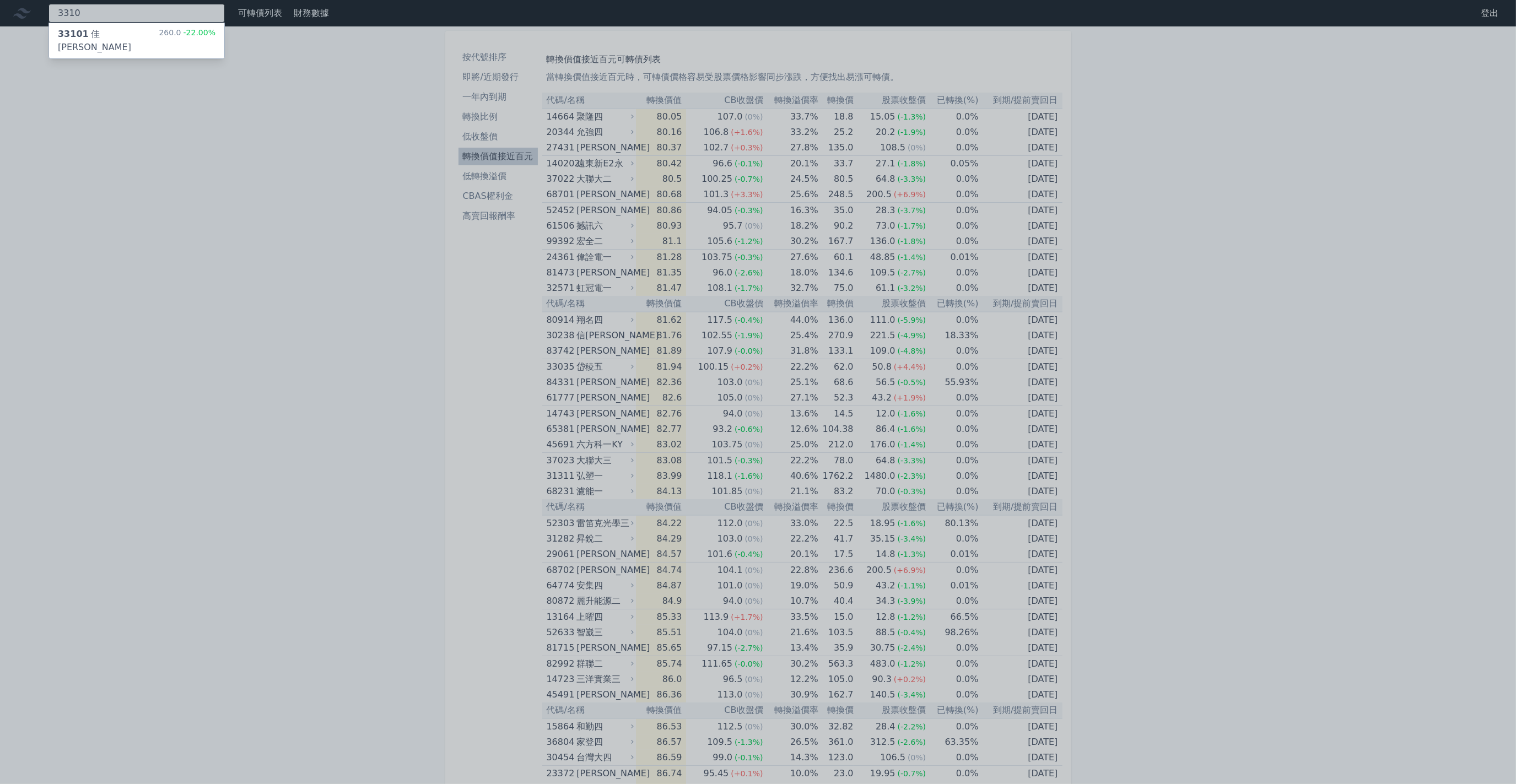
type input "3310"
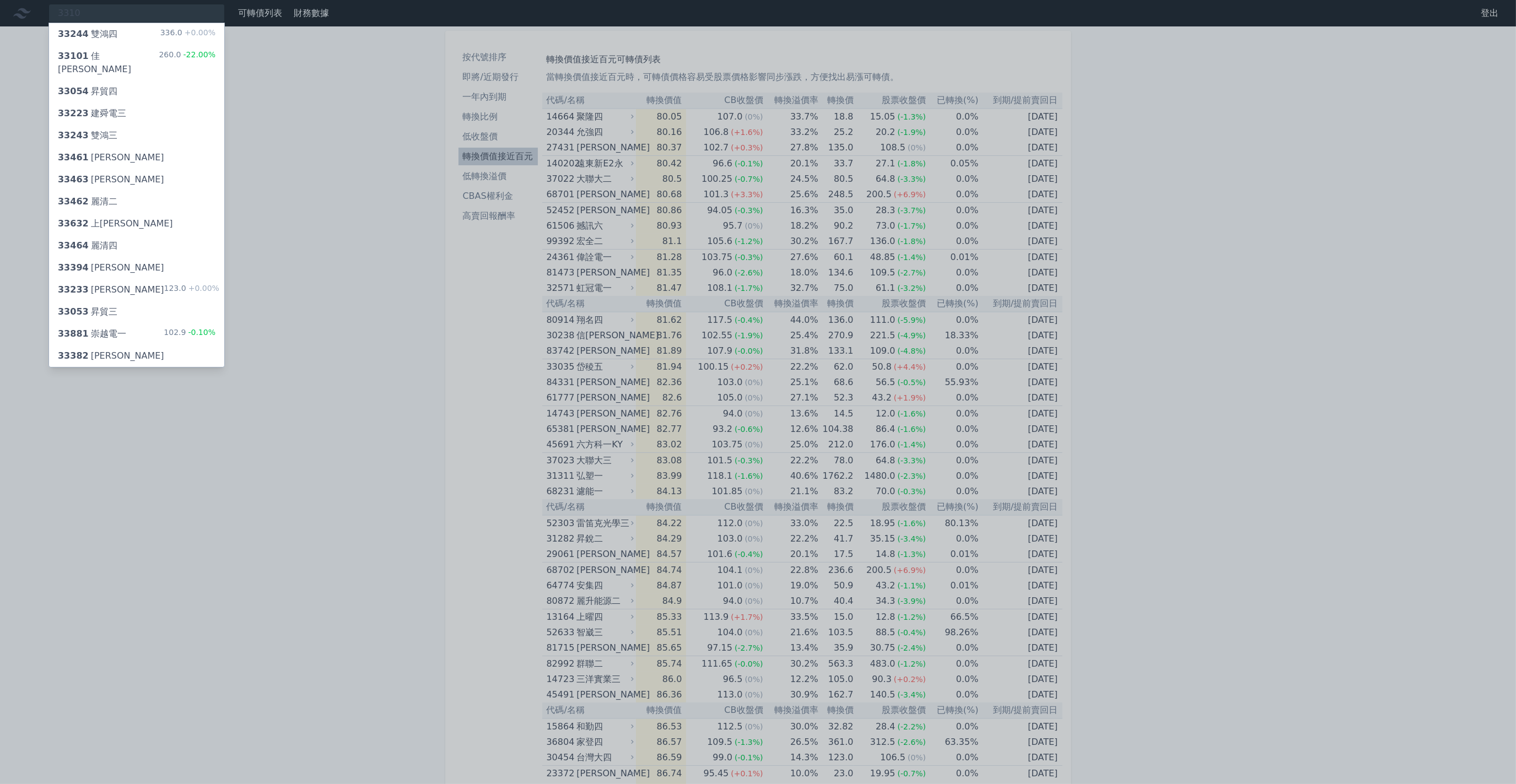
click at [127, 55] on div "33101 佳穎一 260.0 -22.00%" at bounding box center [136, 63] width 175 height 35
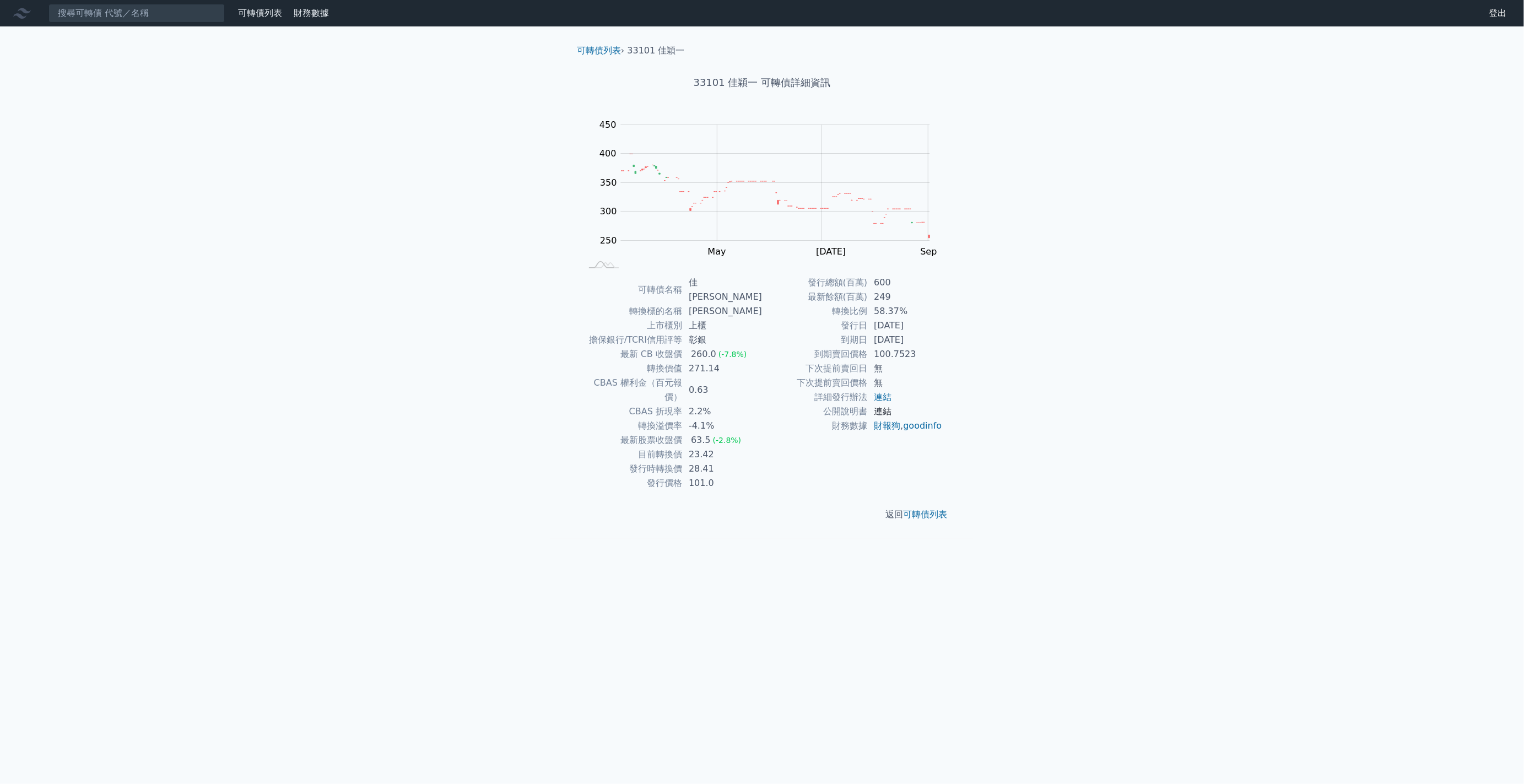
click at [876, 411] on link "連結" at bounding box center [882, 411] width 17 height 11
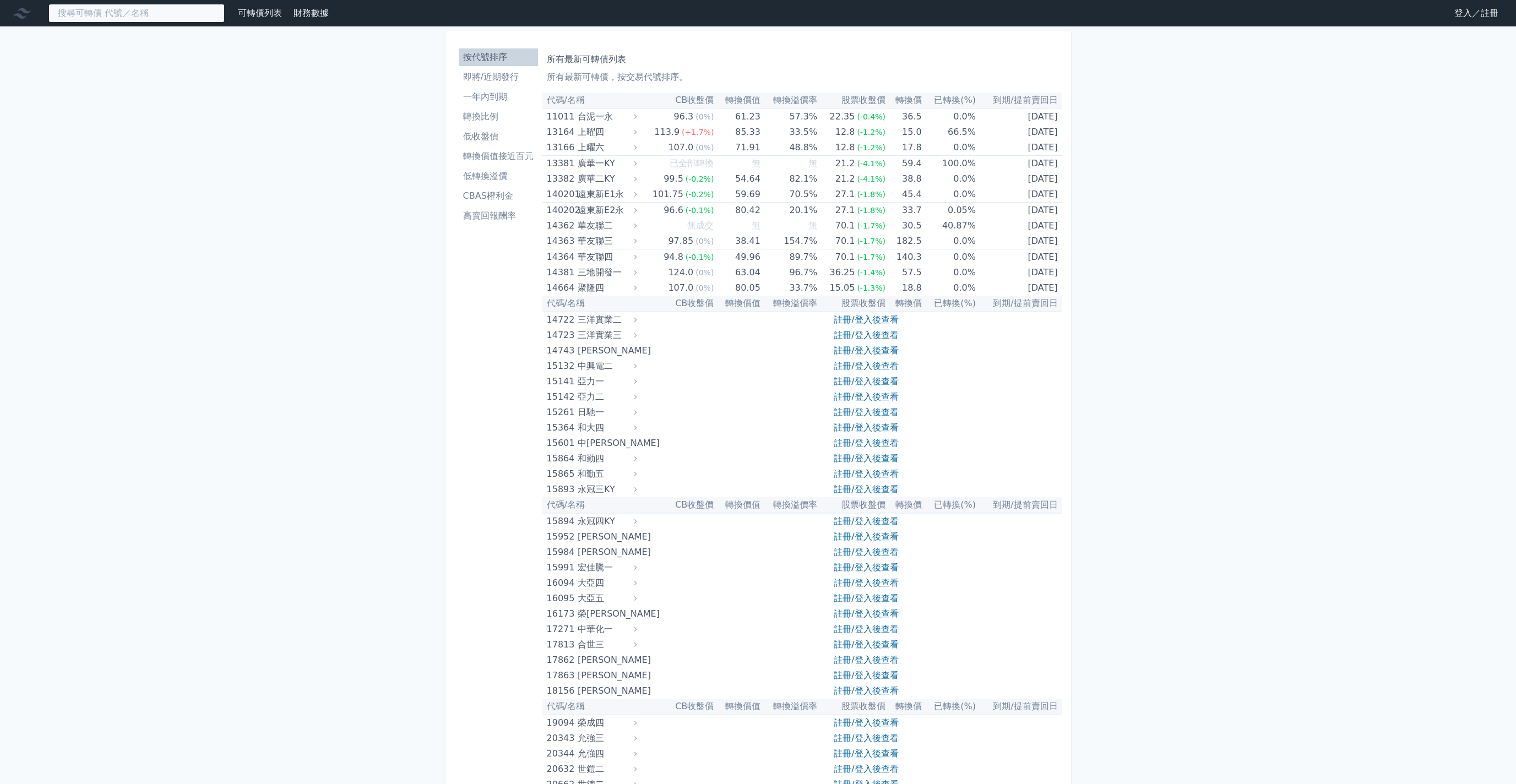
click at [159, 22] on input at bounding box center [136, 13] width 176 height 19
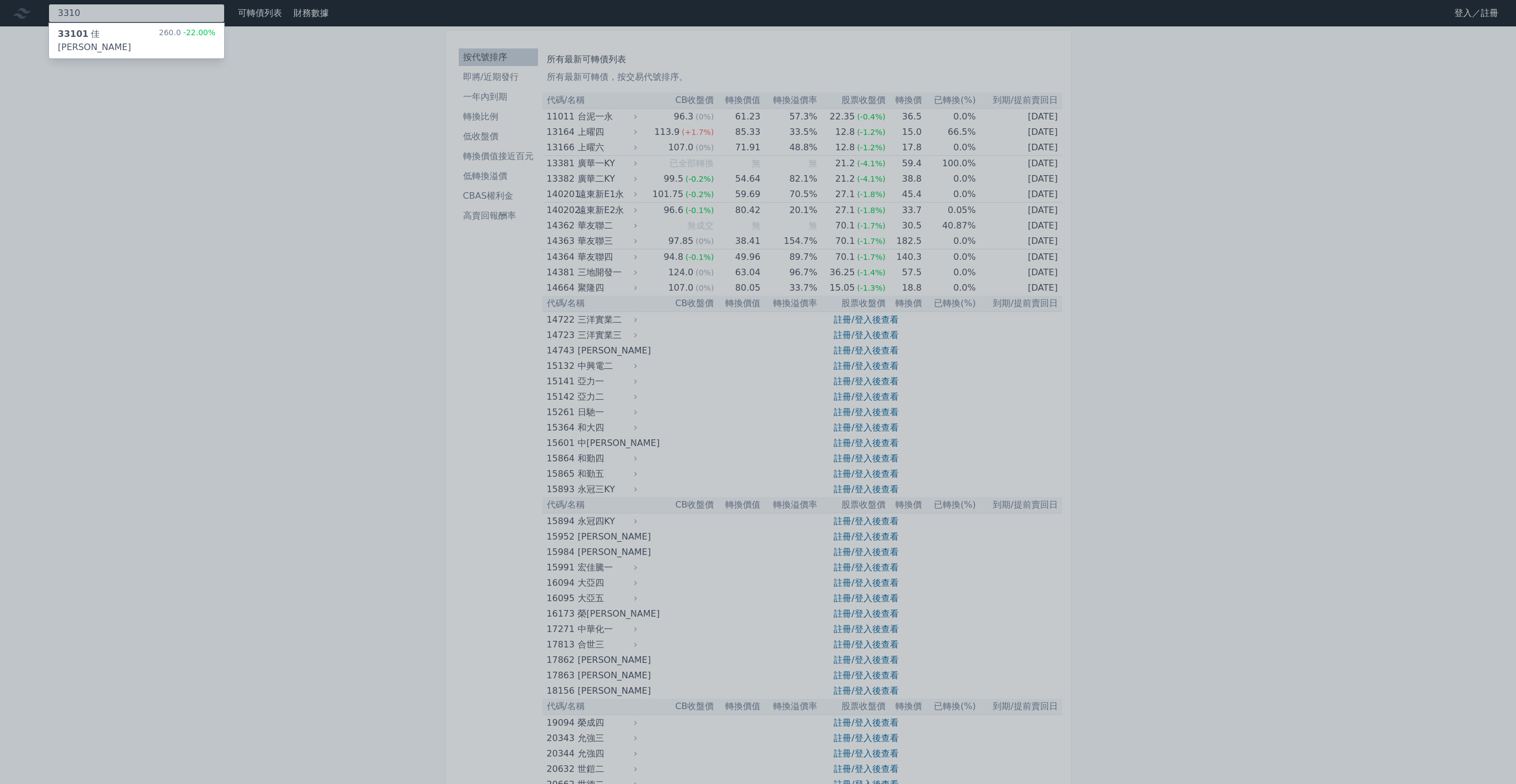
type input "3310"
click at [145, 33] on div "33101 佳穎一 260.0 -22.00%" at bounding box center [136, 40] width 175 height 35
click at [231, 255] on div at bounding box center [758, 392] width 1516 height 784
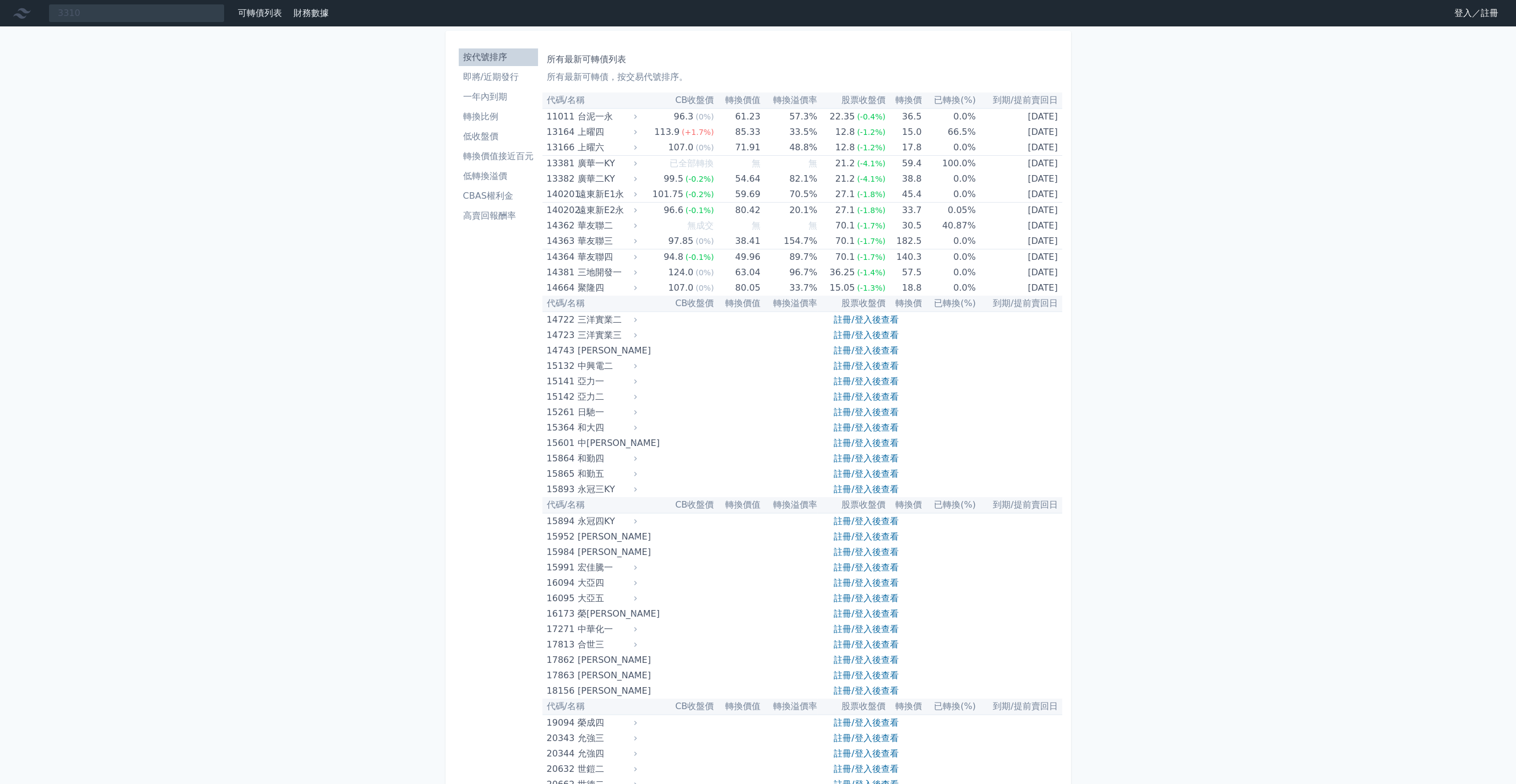
click at [495, 103] on li "一年內到期" at bounding box center [499, 97] width 79 height 13
click at [128, 14] on input at bounding box center [136, 13] width 176 height 19
paste input "南俊國際一(65841)"
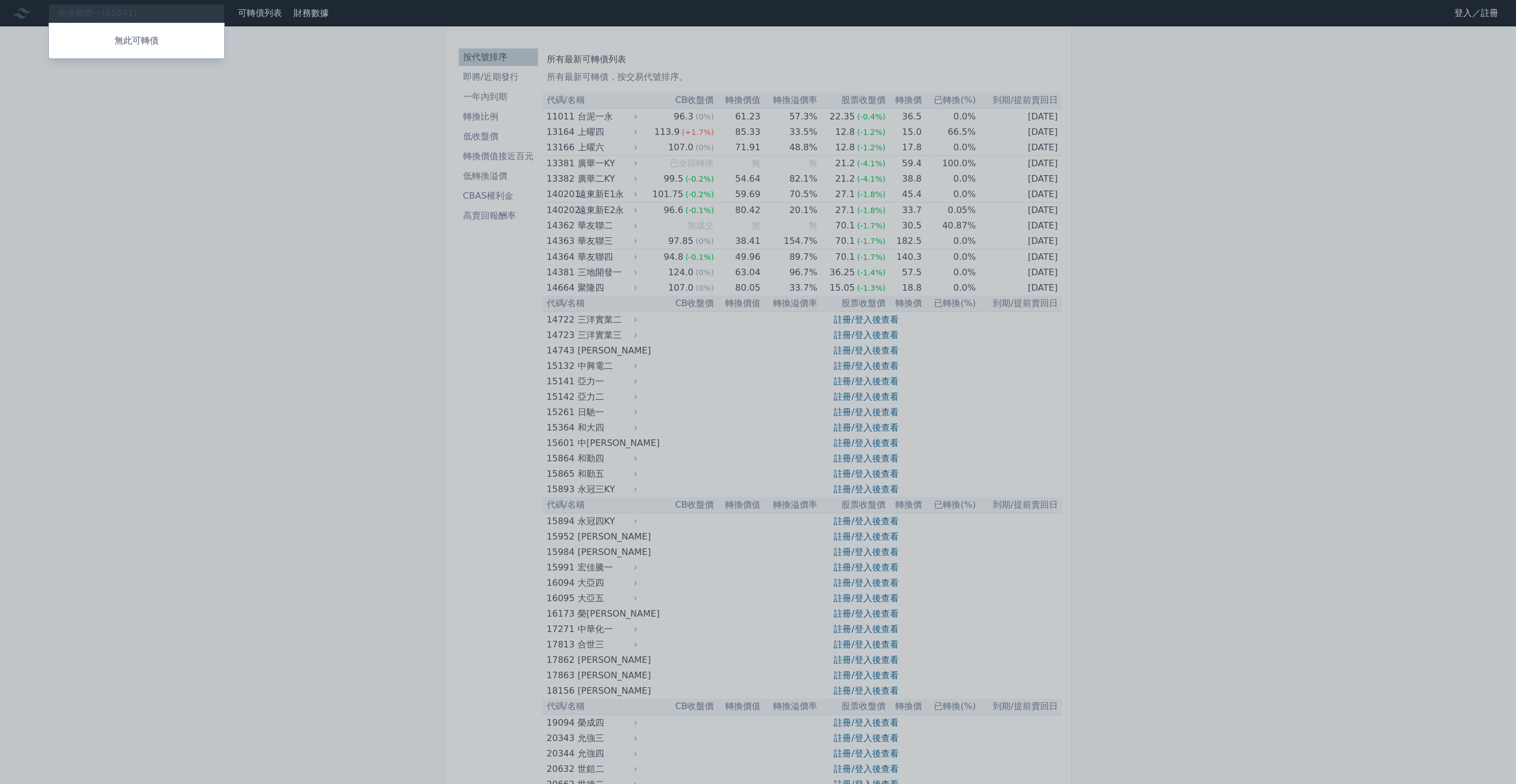
click at [115, 17] on div at bounding box center [758, 392] width 1516 height 784
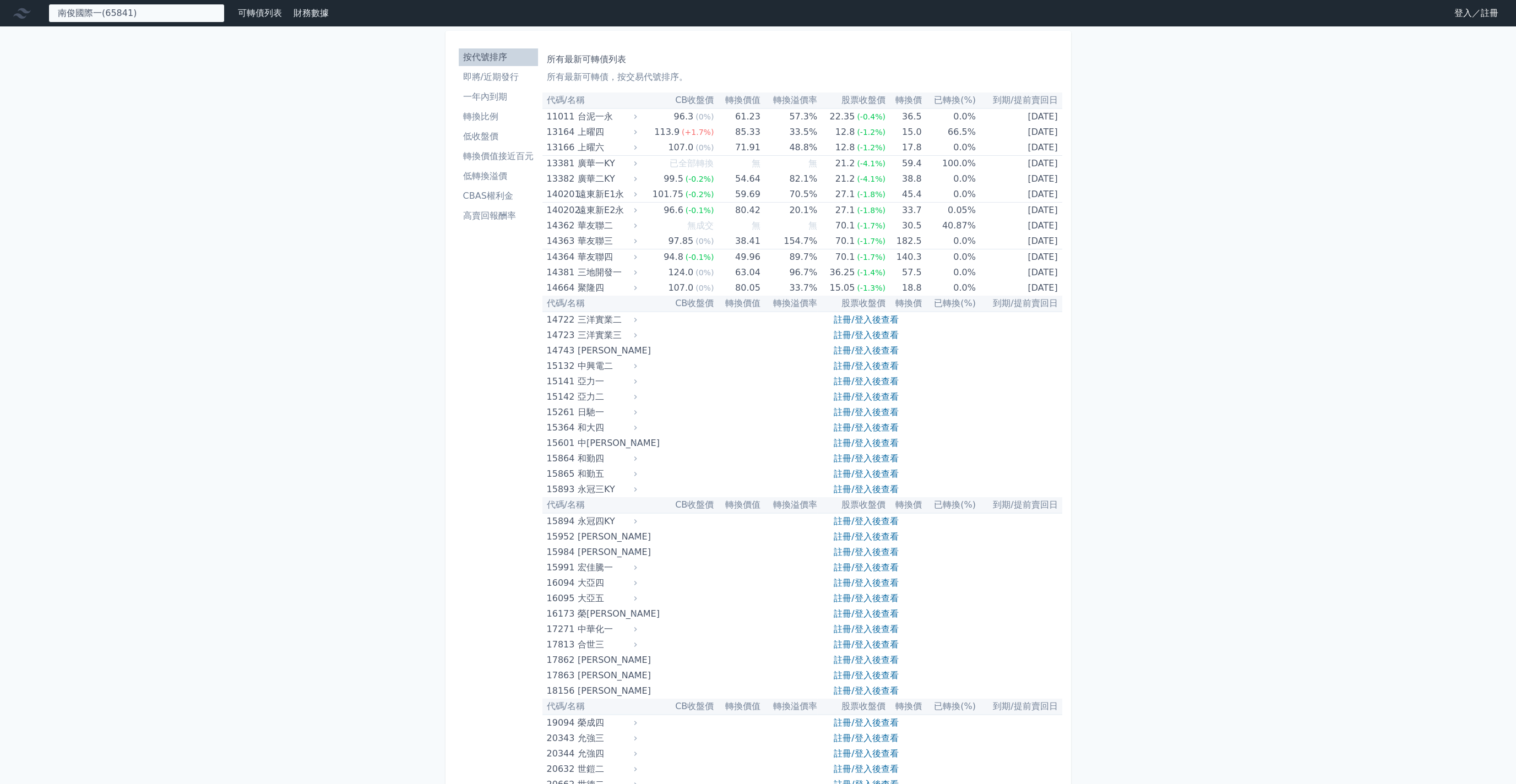
click at [138, 12] on div "南俊國際一(65841) 無此可轉債" at bounding box center [136, 13] width 176 height 19
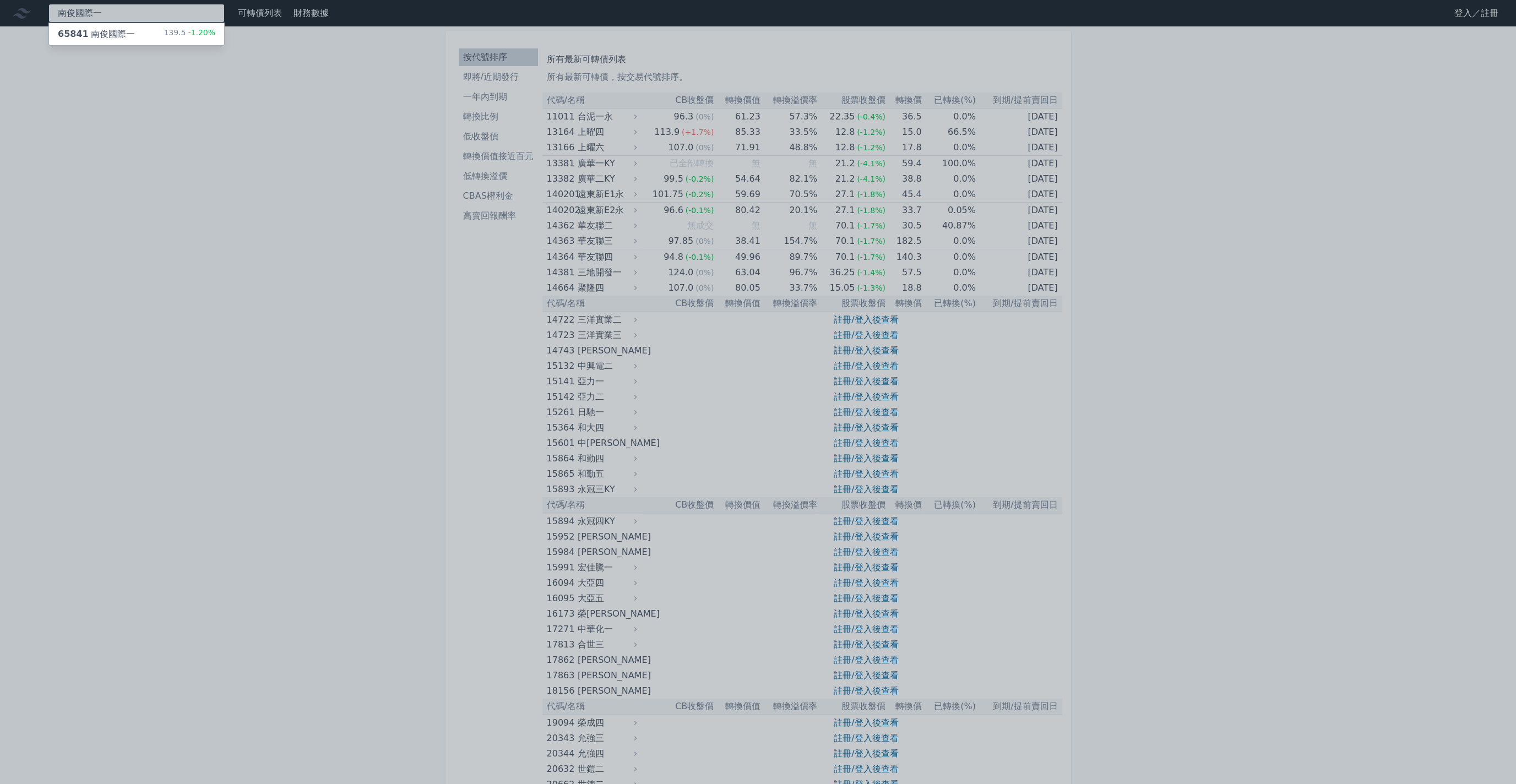
type input "南俊國際一"
click at [151, 33] on div "65841 南俊國際一 139.5 -1.20%" at bounding box center [136, 34] width 175 height 22
